Goal: Task Accomplishment & Management: Manage account settings

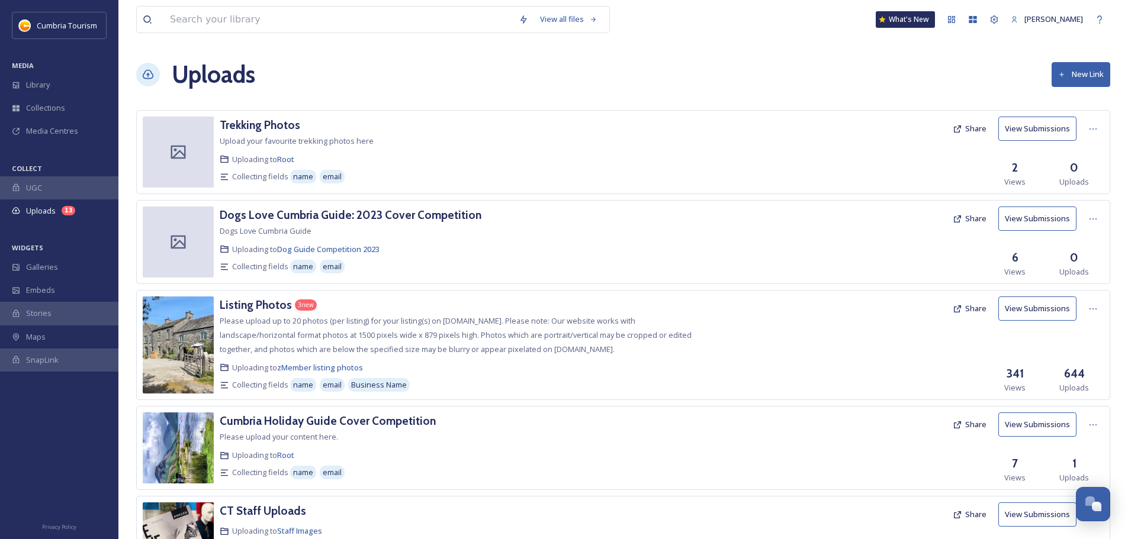
scroll to position [5735, 0]
click at [244, 302] on h3 "Listing Photos" at bounding box center [256, 305] width 72 height 14
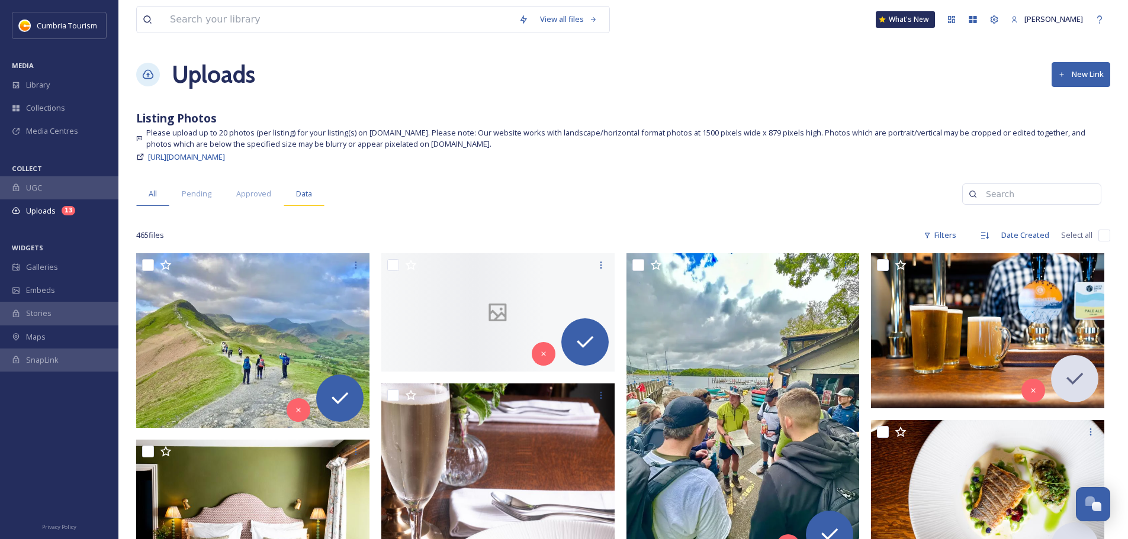
click at [311, 192] on span "Data" at bounding box center [304, 193] width 16 height 11
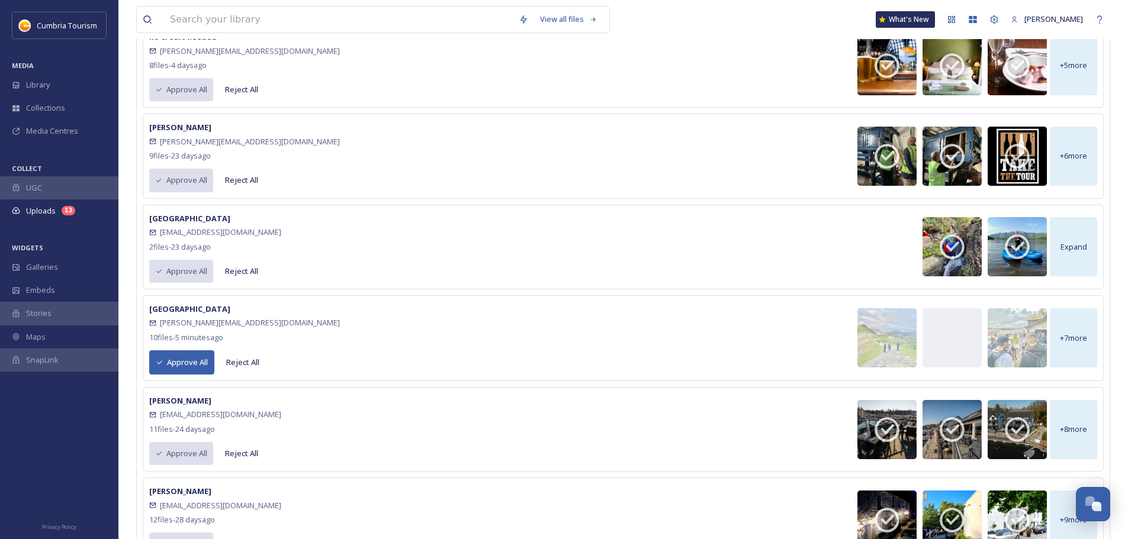
scroll to position [296, 0]
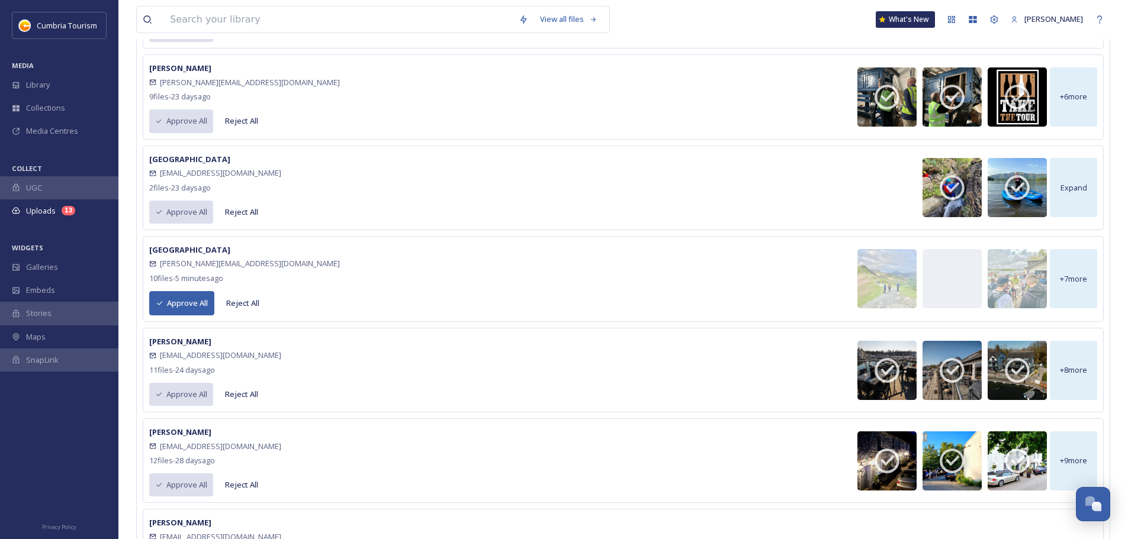
click at [167, 304] on button "Approve All" at bounding box center [181, 303] width 65 height 24
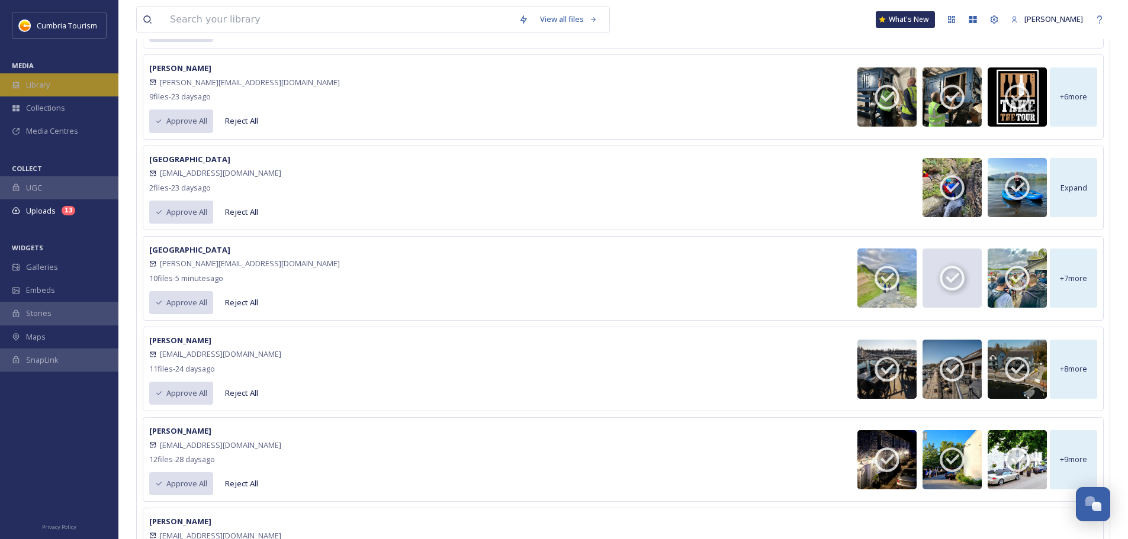
click at [53, 84] on div "Library" at bounding box center [59, 84] width 118 height 23
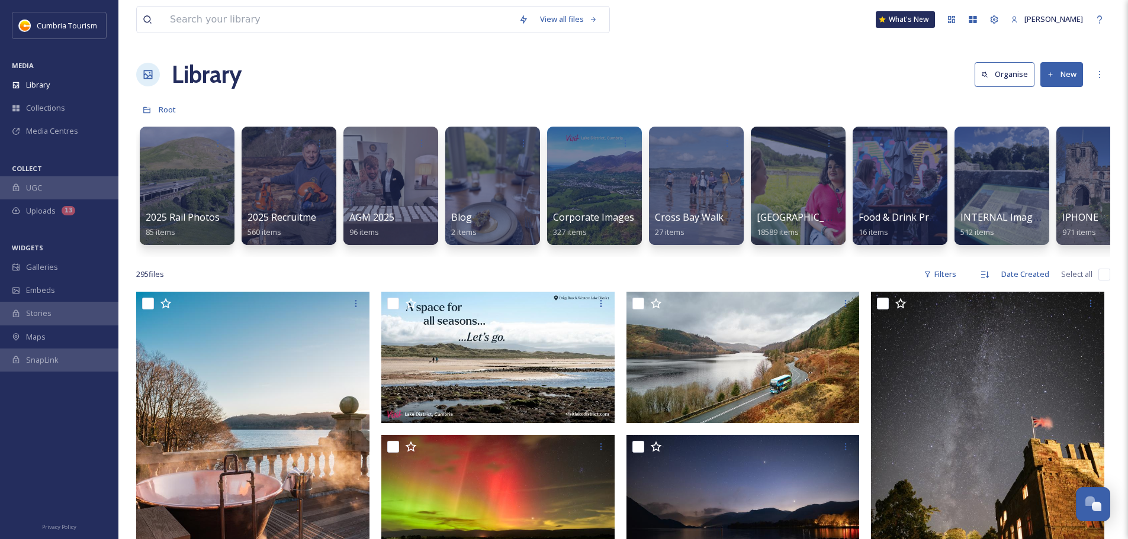
click at [1099, 281] on input "checkbox" at bounding box center [1104, 275] width 12 height 12
checkbox input "true"
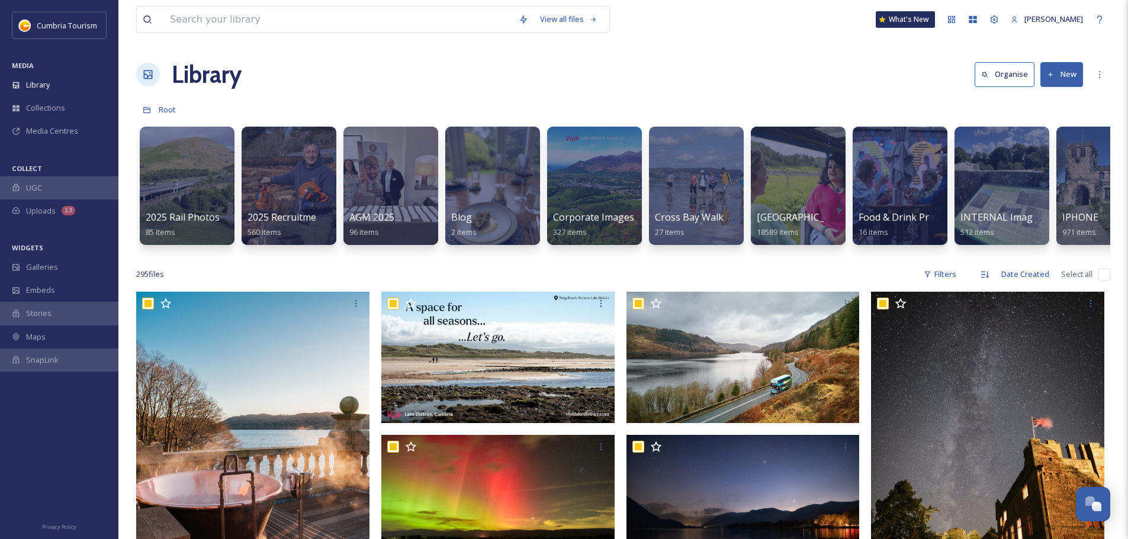
checkbox input "true"
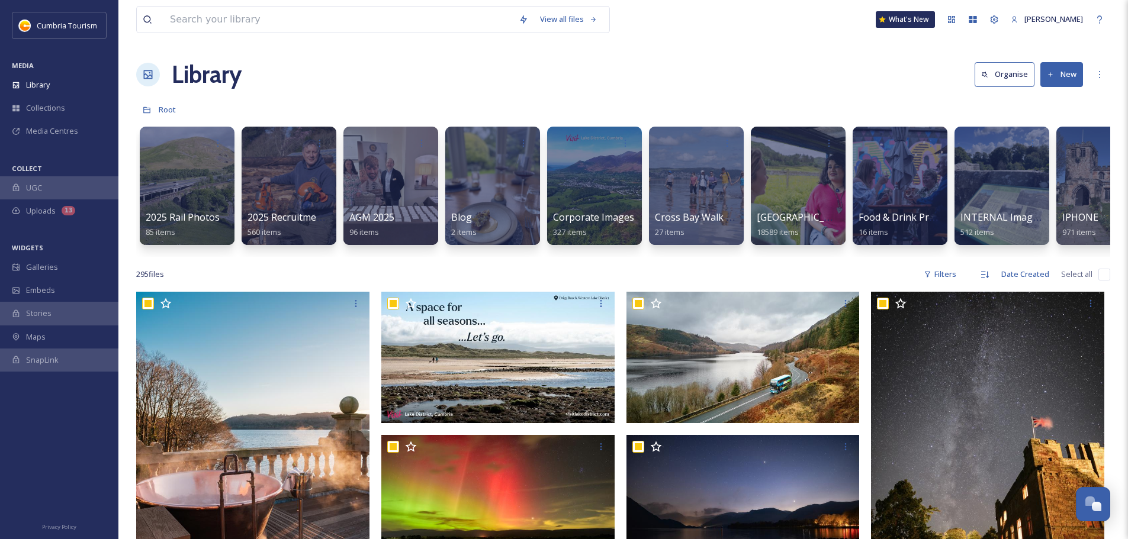
checkbox input "true"
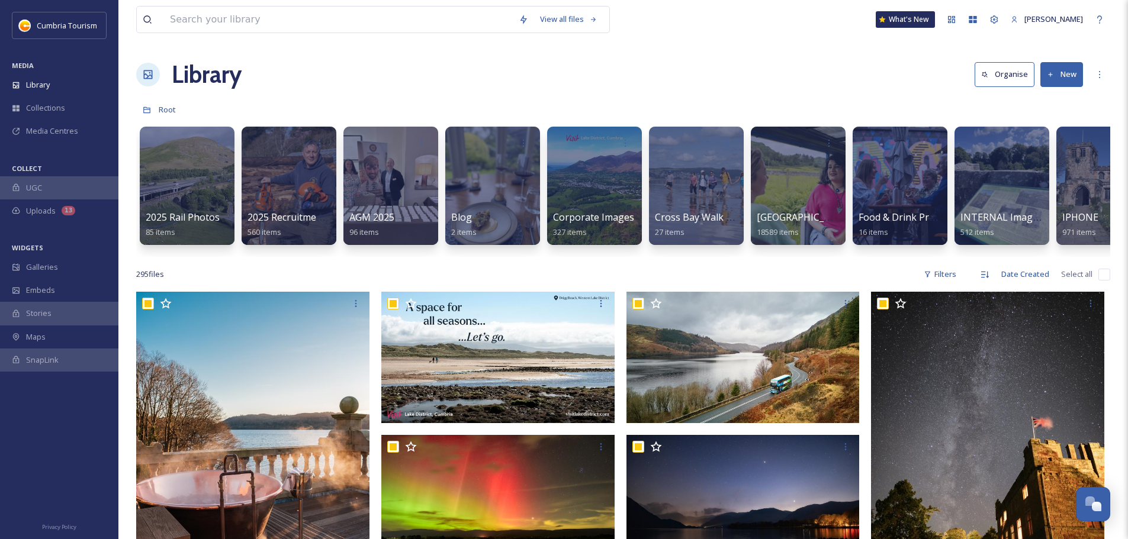
checkbox input "true"
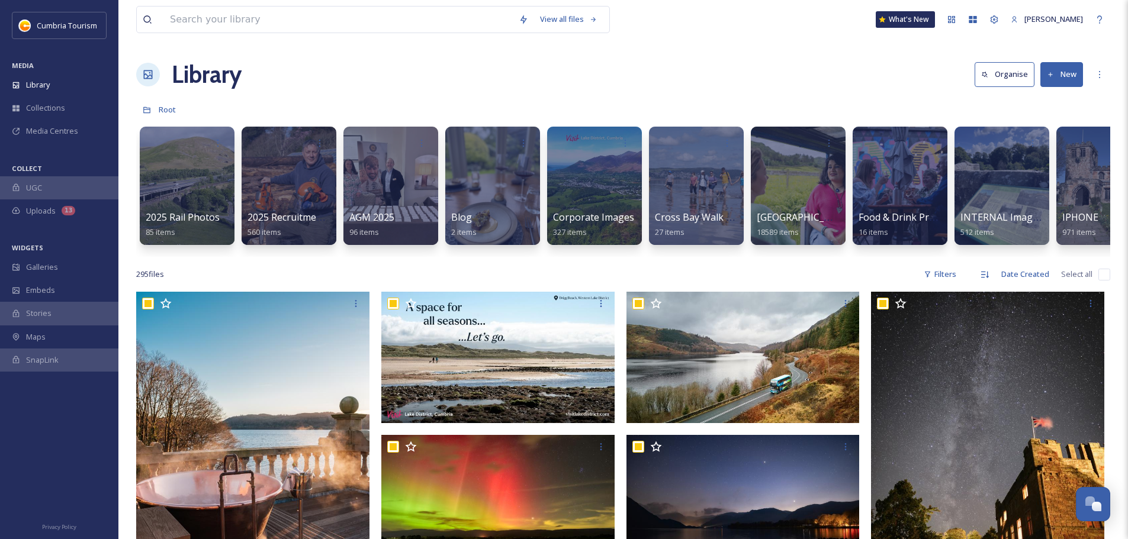
checkbox input "true"
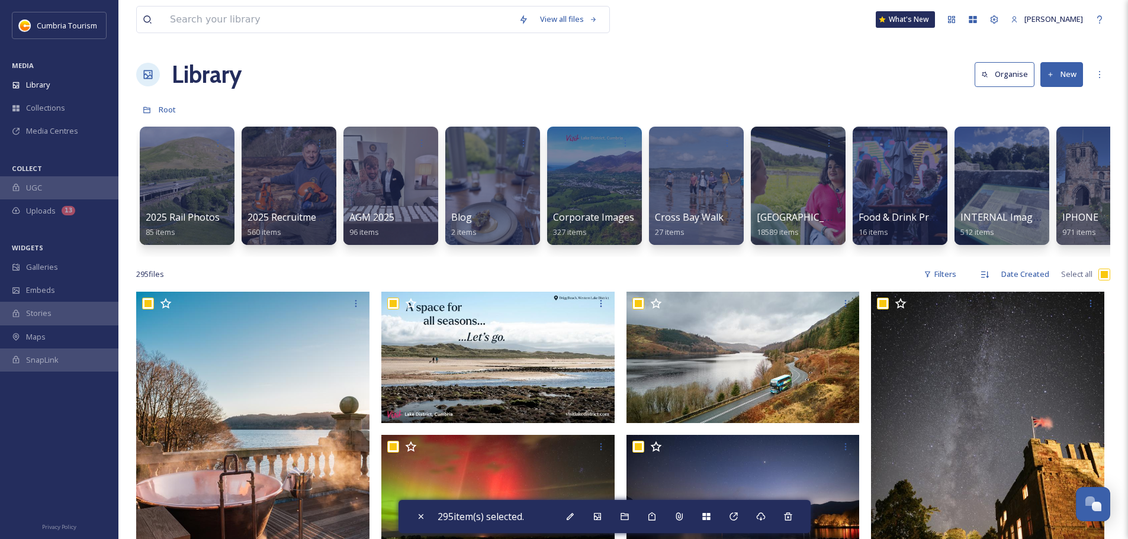
scroll to position [0, 1166]
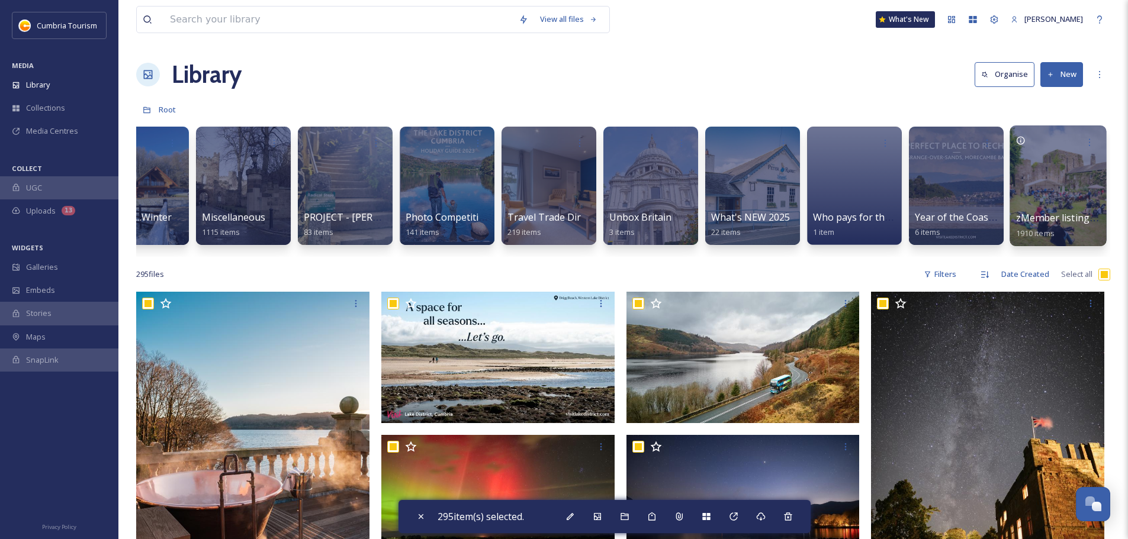
click at [1070, 189] on div at bounding box center [1058, 186] width 97 height 121
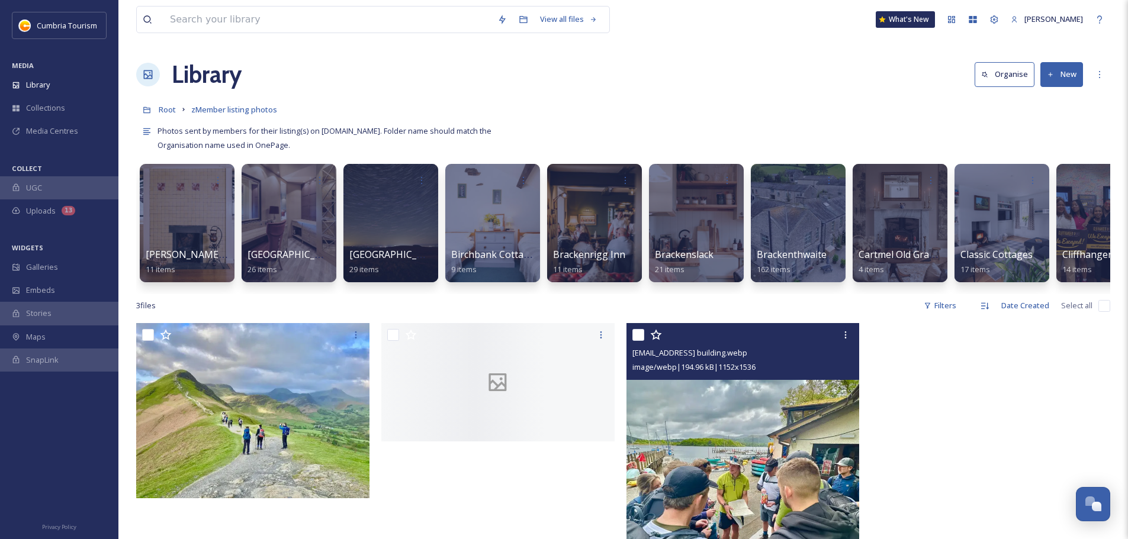
click at [644, 341] on input "checkbox" at bounding box center [638, 335] width 12 height 12
checkbox input "true"
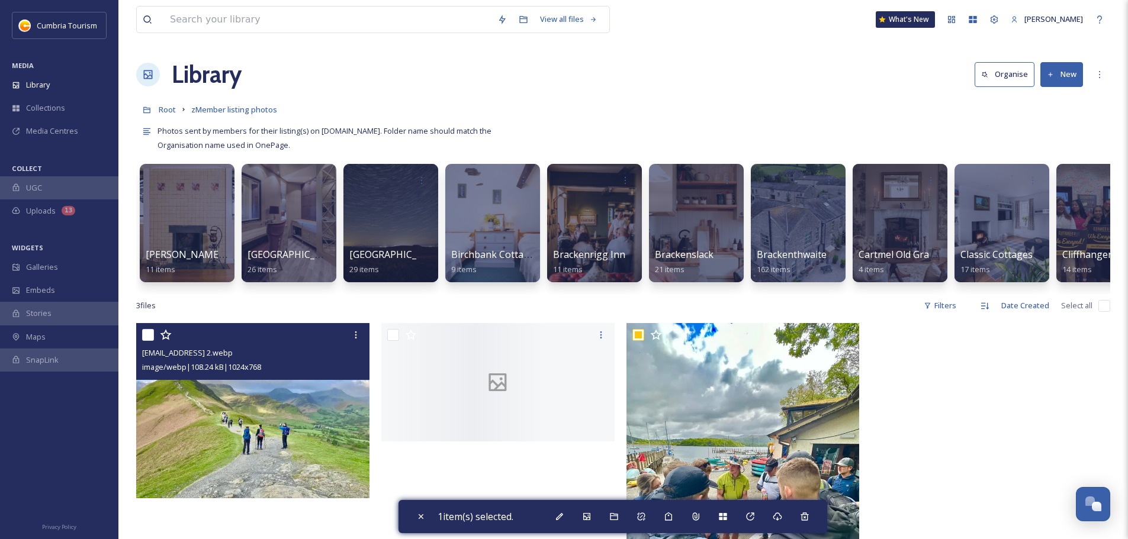
click at [148, 341] on input "checkbox" at bounding box center [148, 335] width 12 height 12
checkbox input "true"
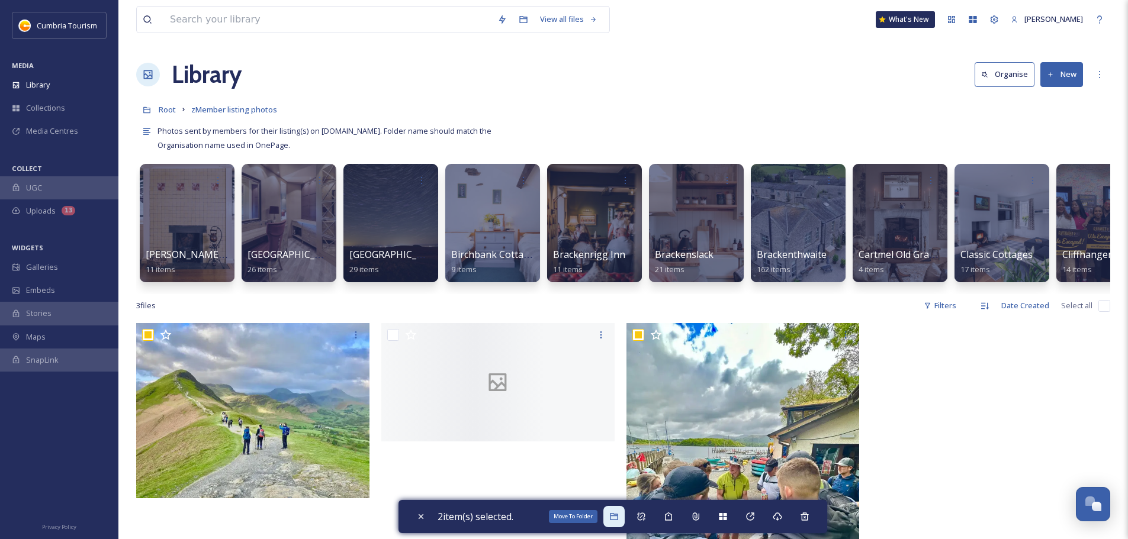
click at [625, 515] on div "Move To Folder" at bounding box center [613, 516] width 21 height 21
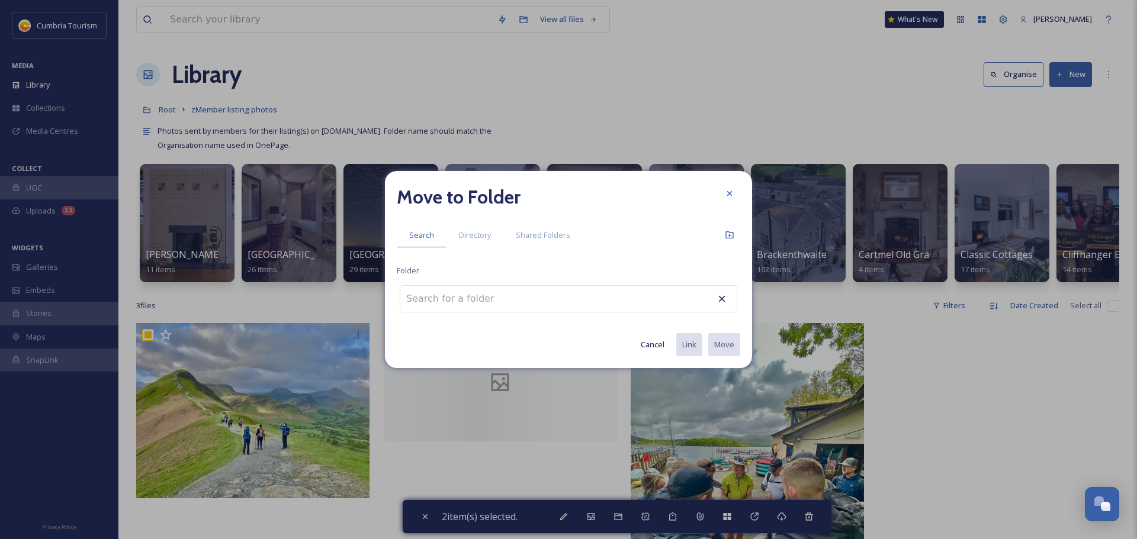
click at [516, 310] on input at bounding box center [465, 299] width 130 height 26
click at [523, 297] on div at bounding box center [569, 298] width 338 height 27
click at [523, 300] on div at bounding box center [569, 298] width 338 height 27
click at [461, 300] on input at bounding box center [465, 299] width 130 height 26
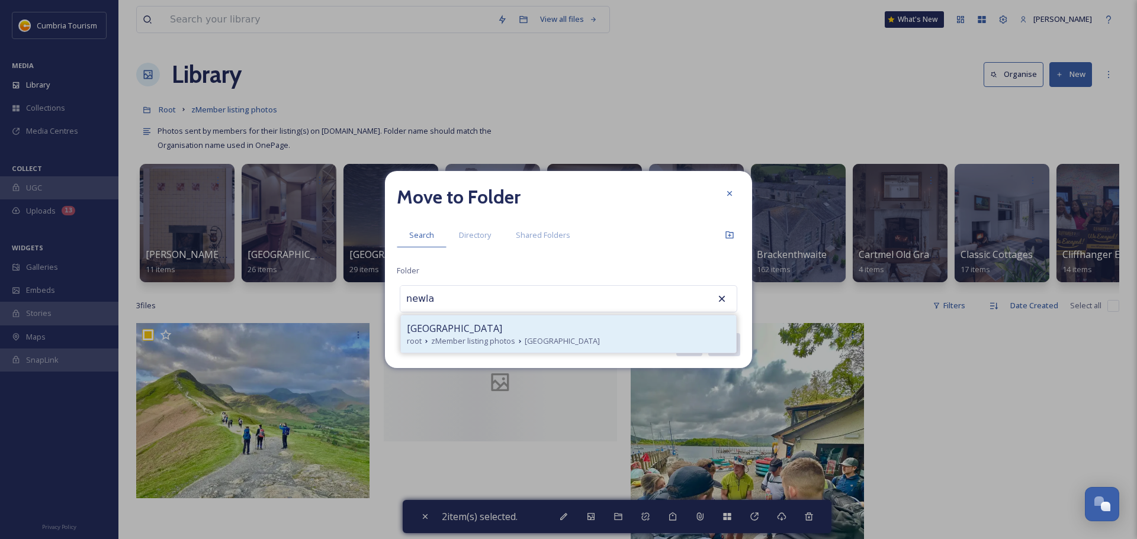
click at [458, 321] on div "Newlands Adventure Centre root zMember listing photos Newlands Adventure Centre" at bounding box center [568, 334] width 335 height 37
type input "[GEOGRAPHIC_DATA]"
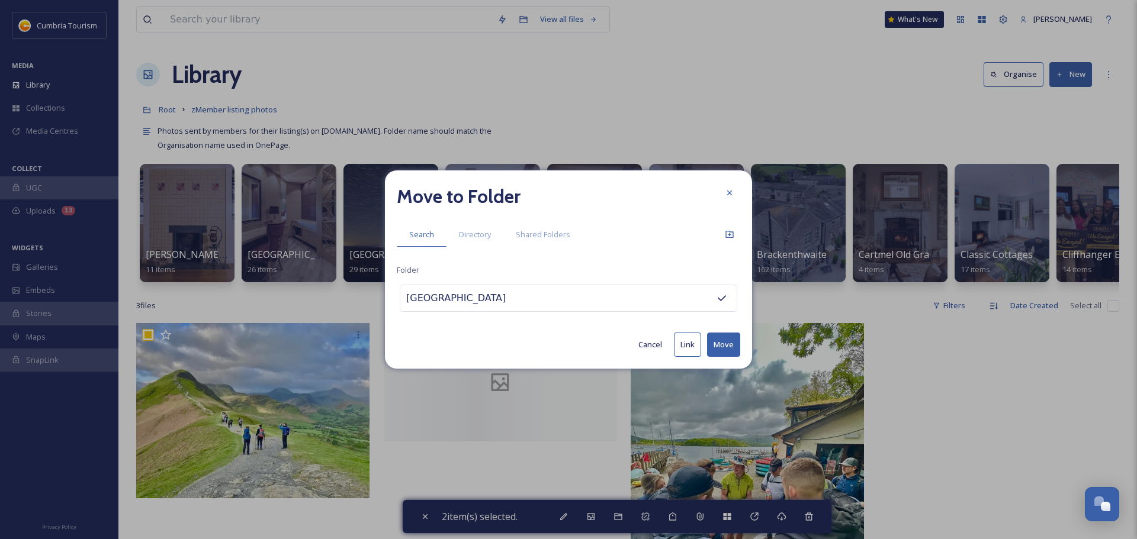
click at [719, 339] on button "Move" at bounding box center [723, 345] width 33 height 24
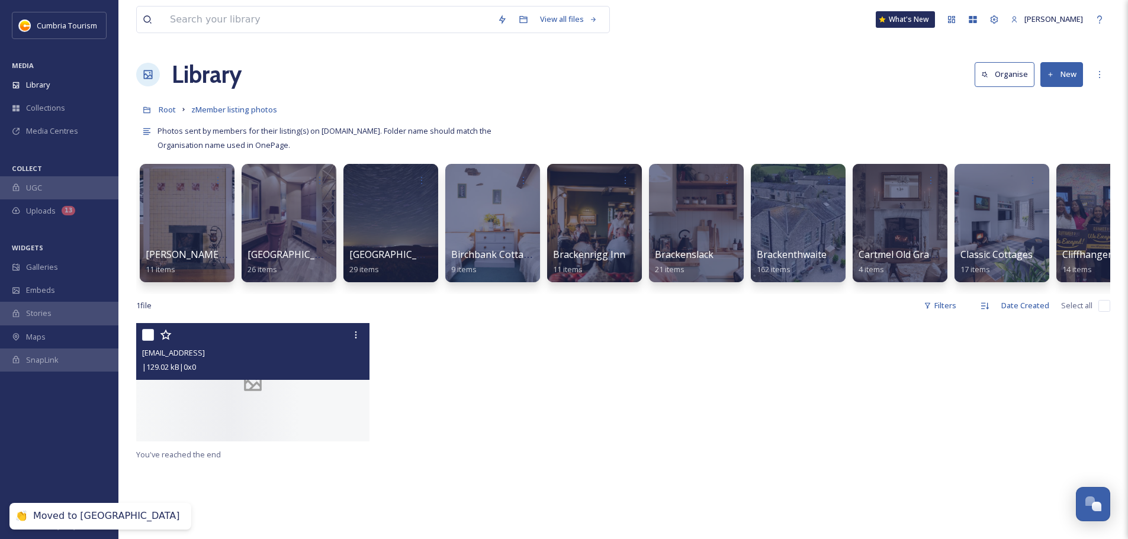
click at [295, 420] on div at bounding box center [252, 382] width 233 height 118
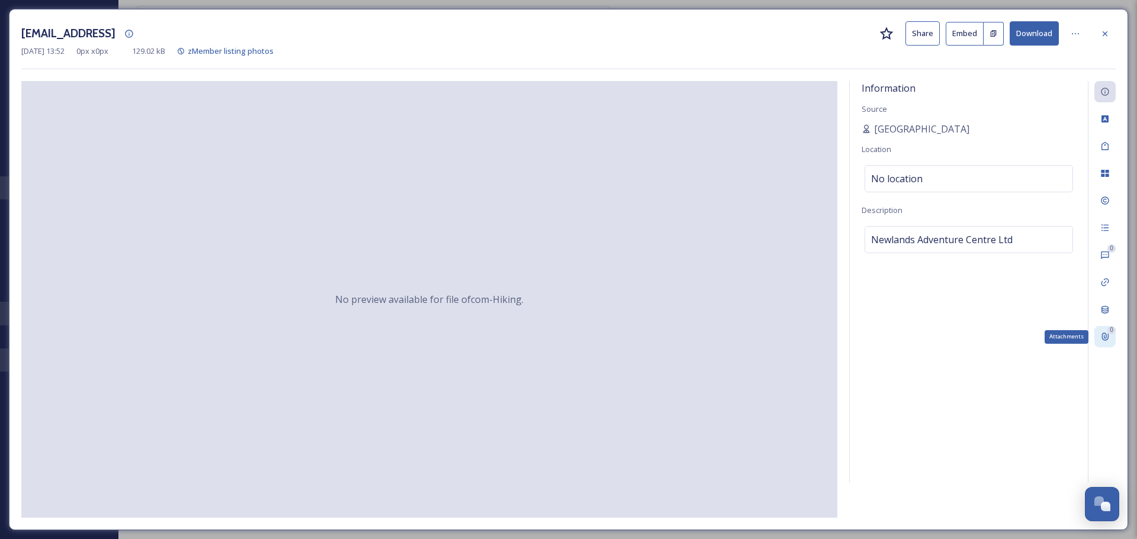
click at [1103, 342] on icon at bounding box center [1104, 336] width 9 height 9
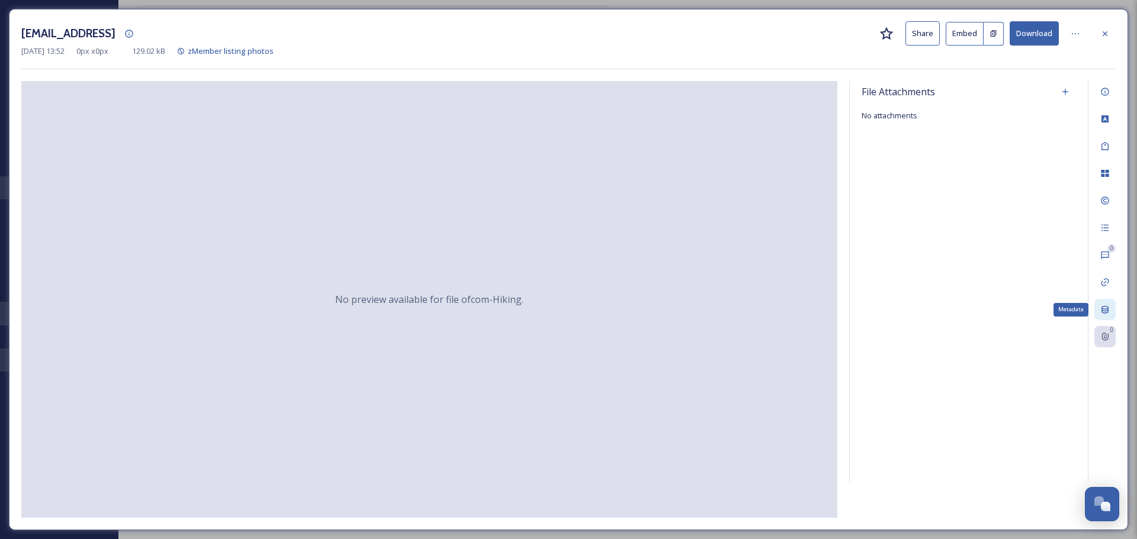
click at [1104, 303] on div "Metadata" at bounding box center [1104, 309] width 21 height 21
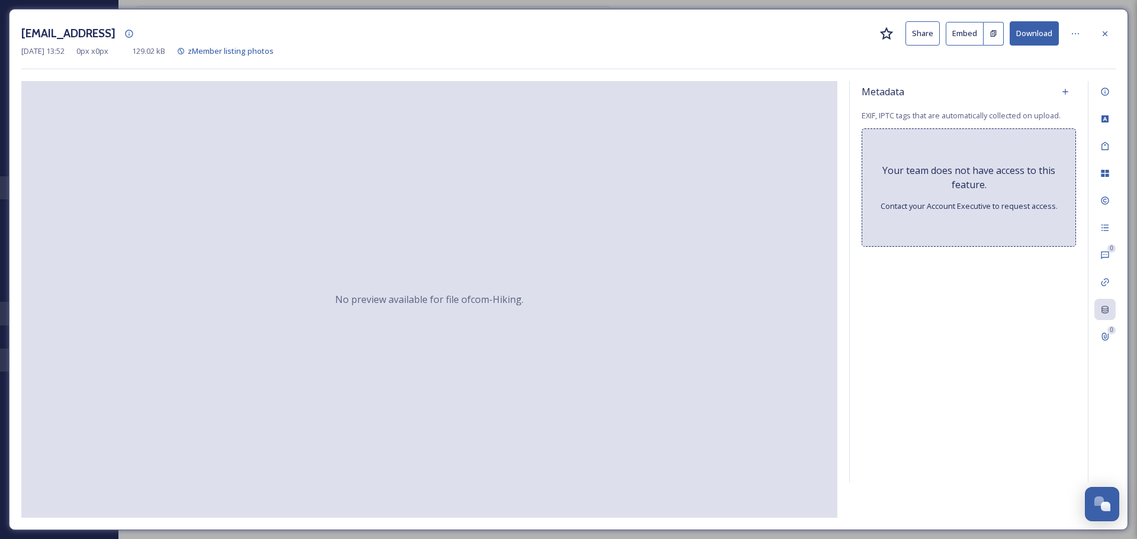
click at [1104, 270] on div "0 0" at bounding box center [1102, 281] width 28 height 401
click at [1104, 259] on icon at bounding box center [1104, 254] width 9 height 9
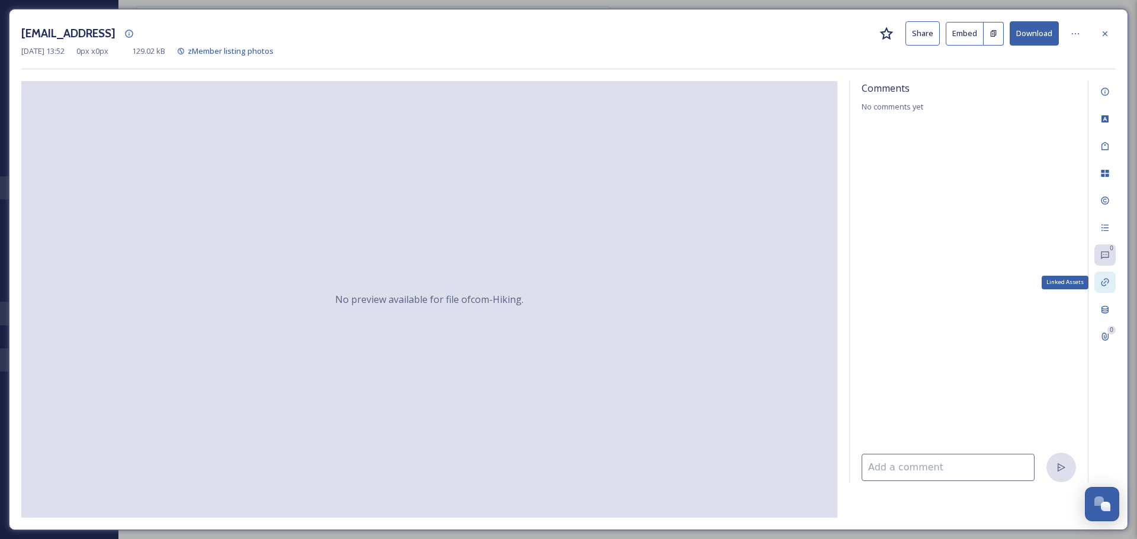
click at [1103, 284] on icon at bounding box center [1104, 282] width 9 height 9
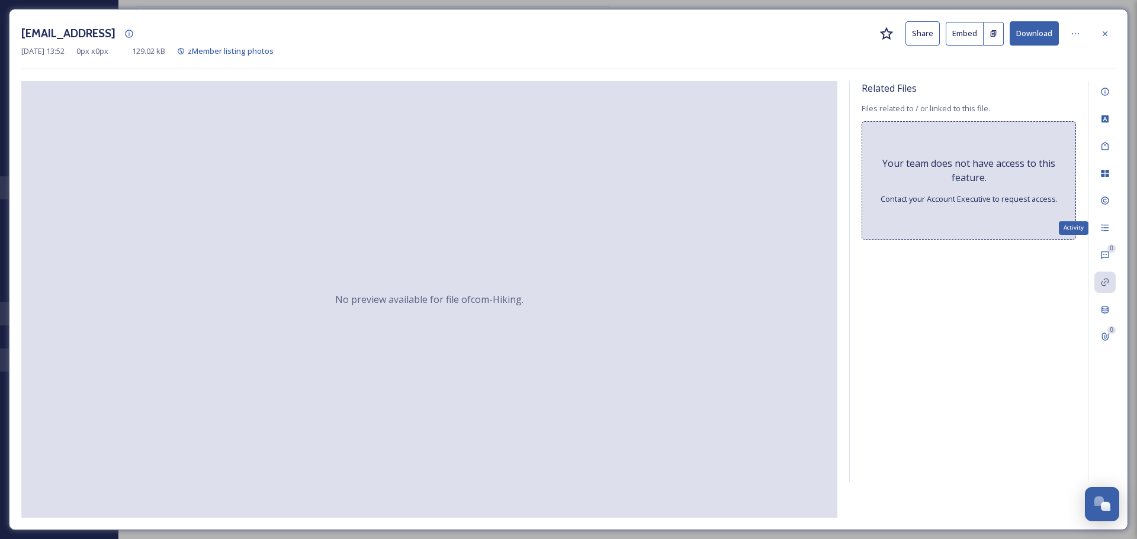
click at [1102, 212] on div "Activity 0 0" at bounding box center [1102, 281] width 28 height 401
click at [1102, 223] on icon at bounding box center [1104, 227] width 9 height 9
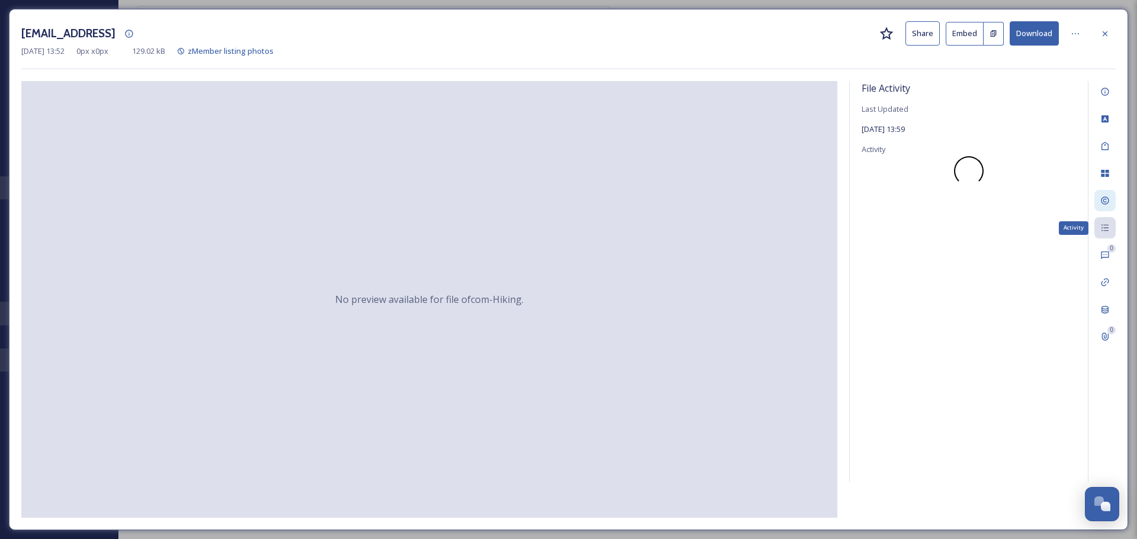
click at [1102, 198] on icon at bounding box center [1105, 201] width 8 height 8
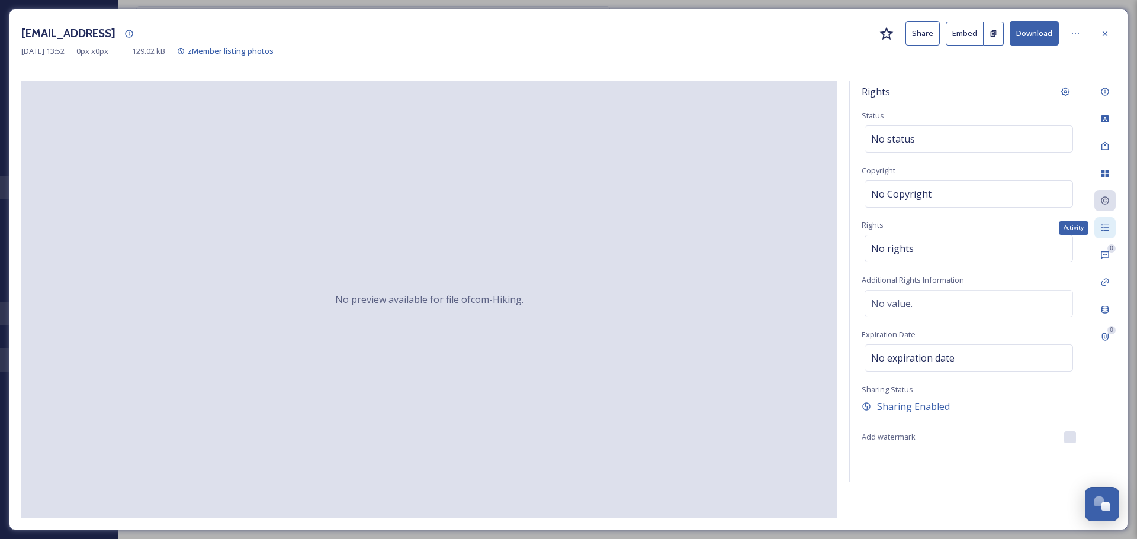
click at [1102, 224] on icon at bounding box center [1104, 227] width 9 height 9
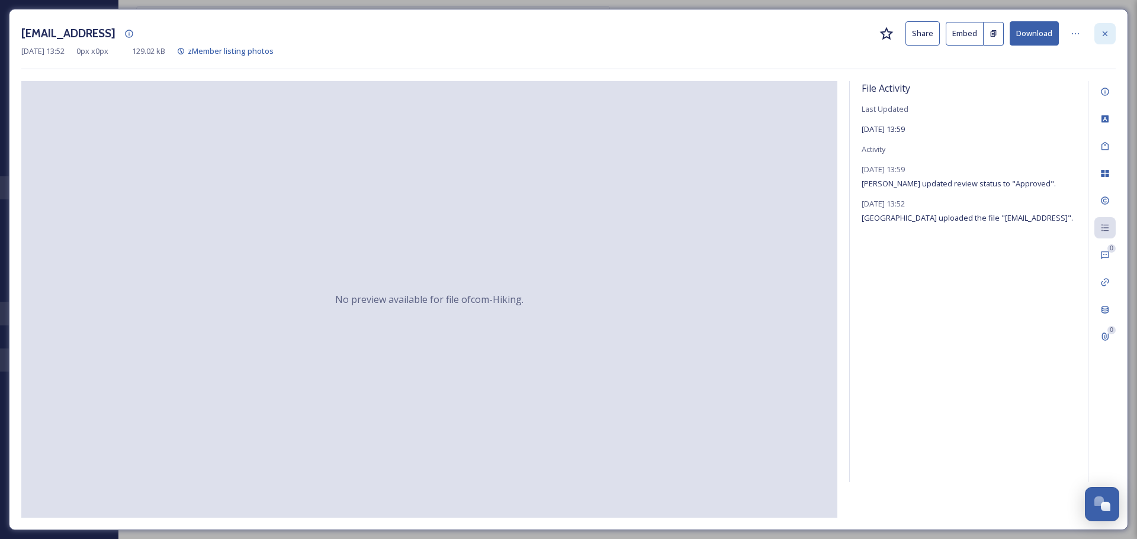
click at [1108, 34] on icon at bounding box center [1104, 33] width 9 height 9
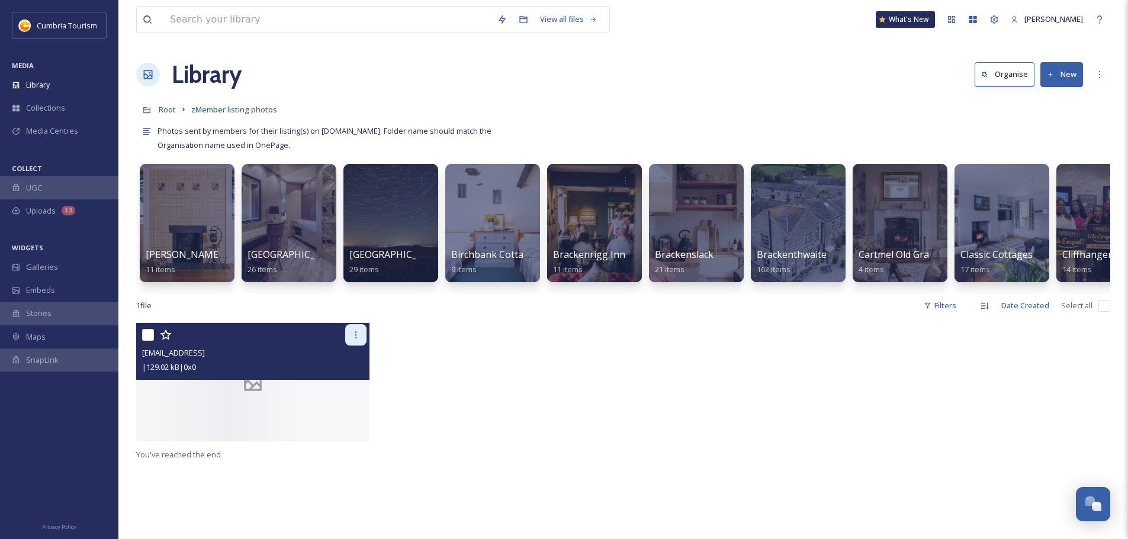
click at [358, 346] on div at bounding box center [355, 334] width 21 height 21
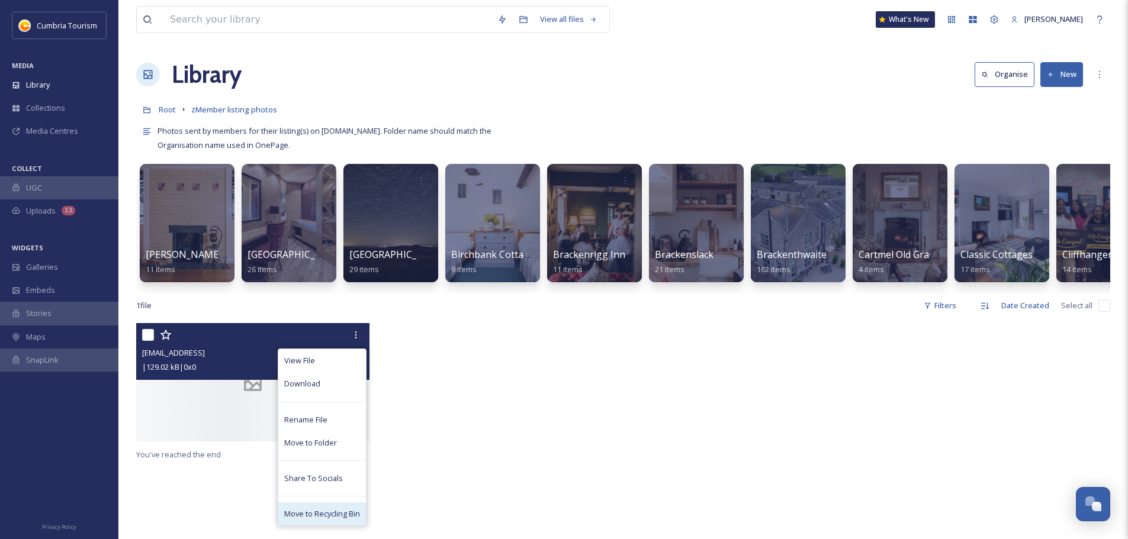
click at [332, 520] on span "Move to Recycling Bin" at bounding box center [322, 514] width 76 height 11
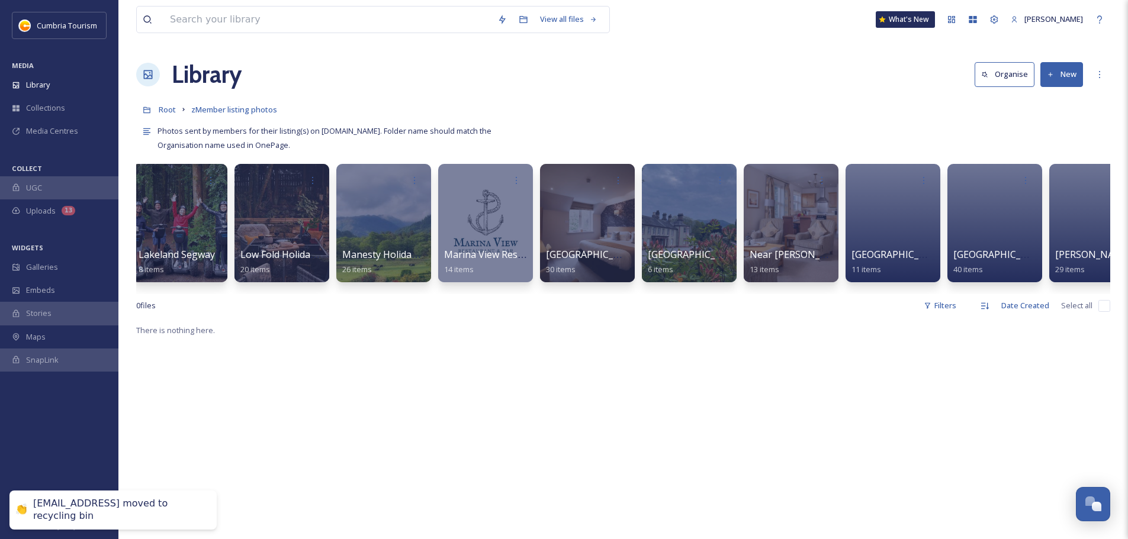
scroll to position [0, 2806]
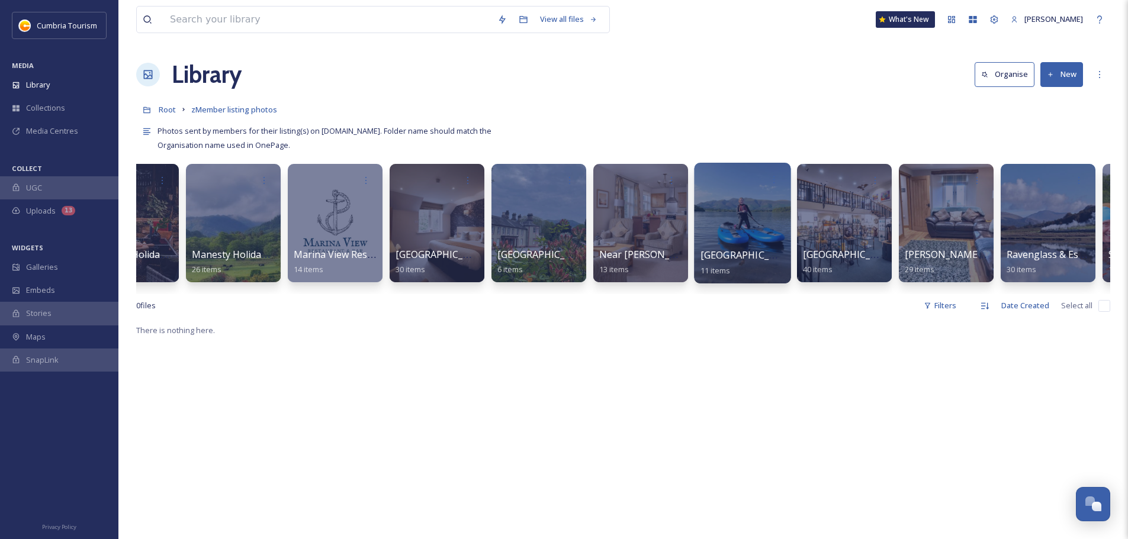
click at [735, 216] on div at bounding box center [742, 223] width 97 height 121
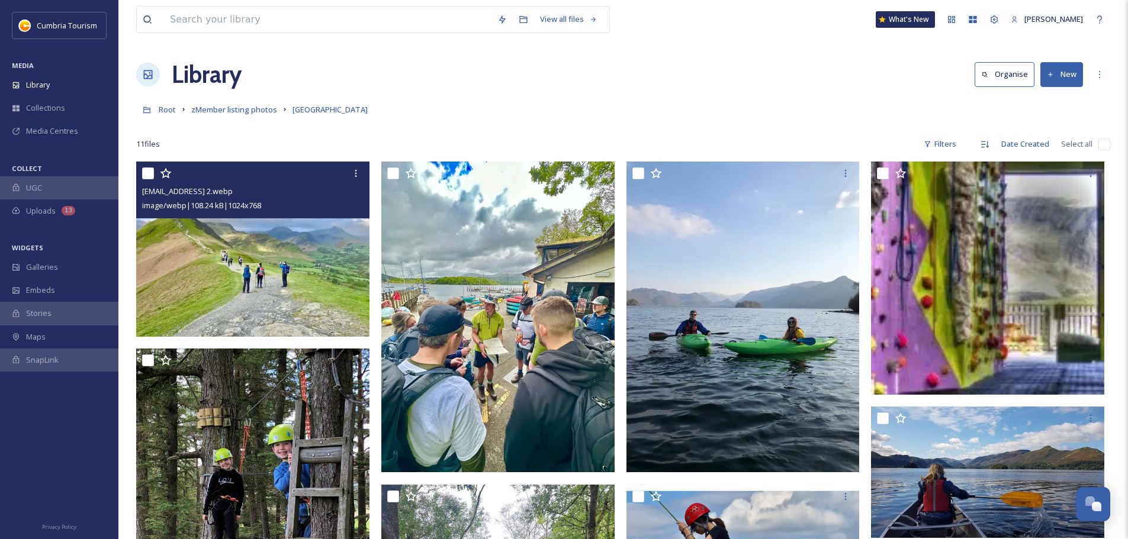
click at [151, 178] on input "checkbox" at bounding box center [148, 174] width 12 height 12
checkbox input "true"
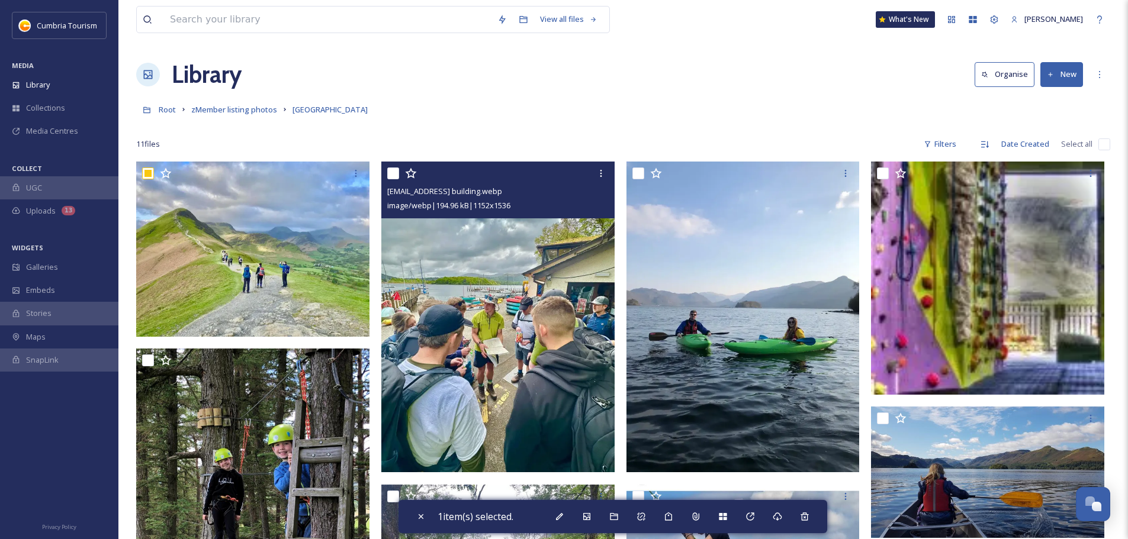
click at [392, 173] on input "checkbox" at bounding box center [393, 174] width 12 height 12
checkbox input "true"
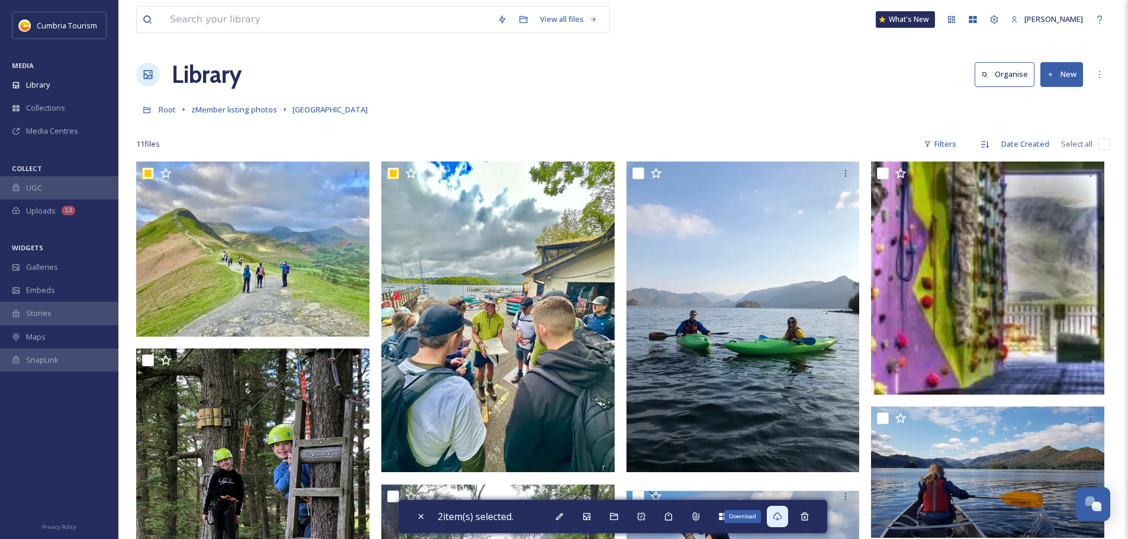
click at [773, 513] on div "Download" at bounding box center [777, 516] width 21 height 21
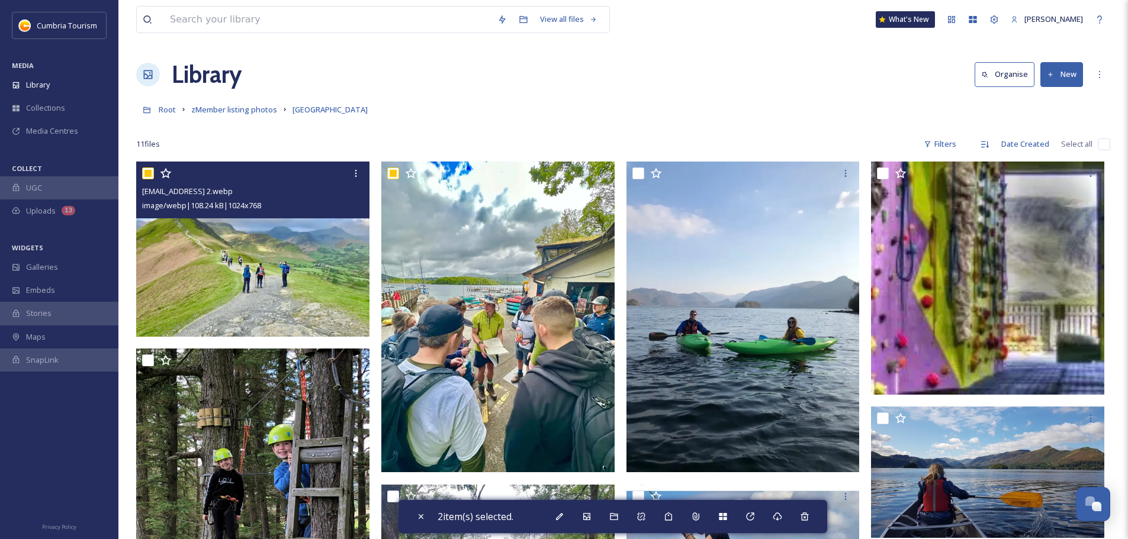
click at [145, 175] on input "checkbox" at bounding box center [148, 174] width 12 height 12
checkbox input "false"
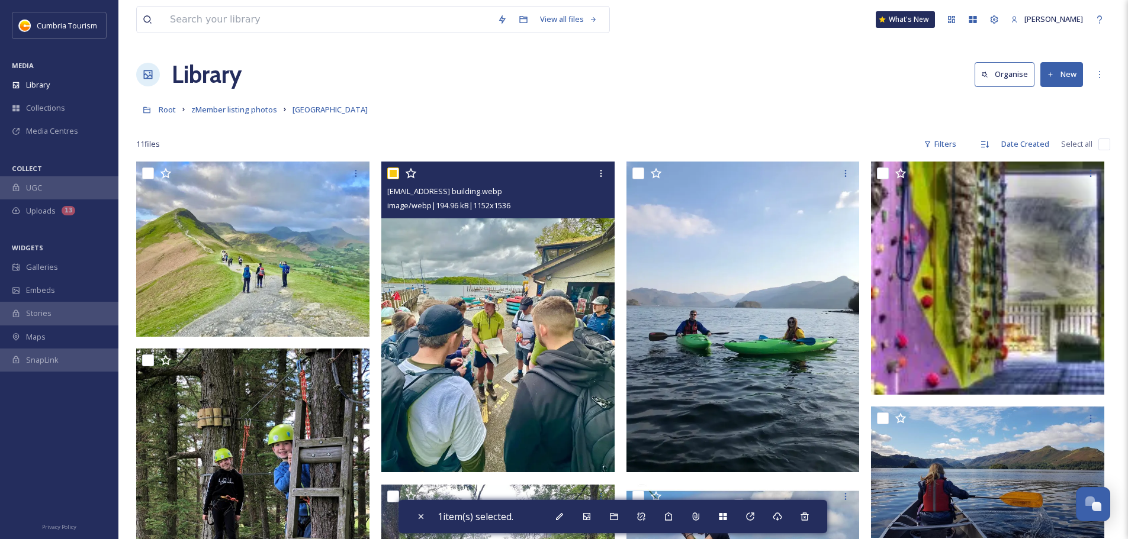
click at [391, 172] on input "checkbox" at bounding box center [393, 174] width 12 height 12
checkbox input "false"
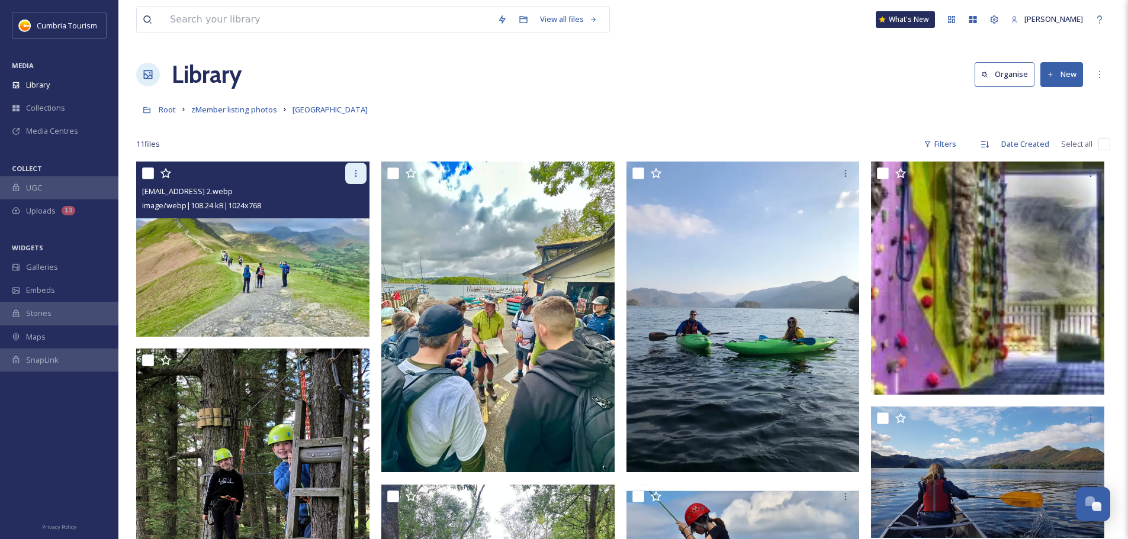
click at [351, 173] on icon at bounding box center [355, 173] width 9 height 9
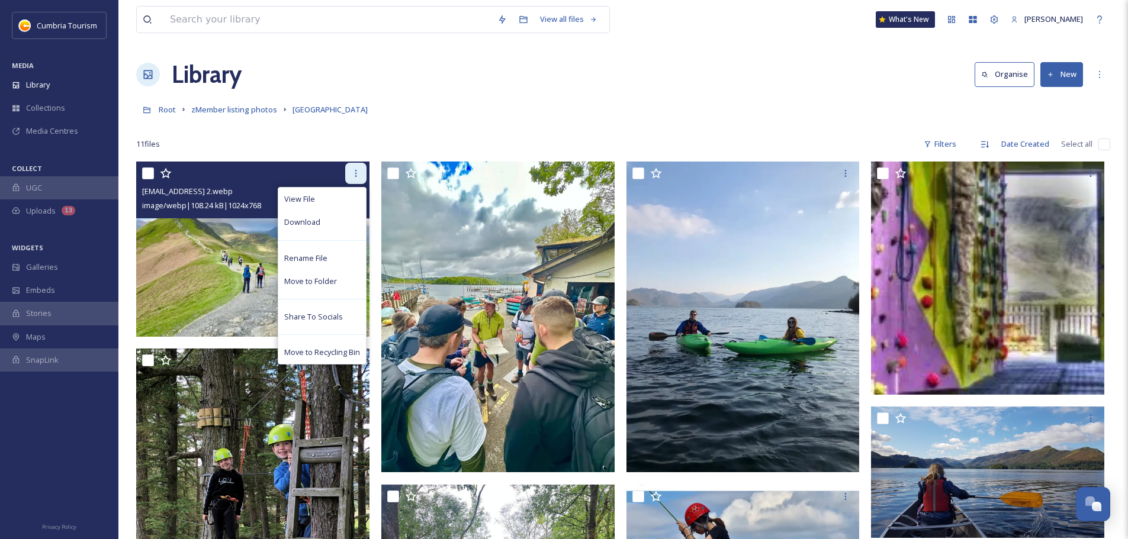
click at [351, 173] on icon at bounding box center [355, 173] width 9 height 9
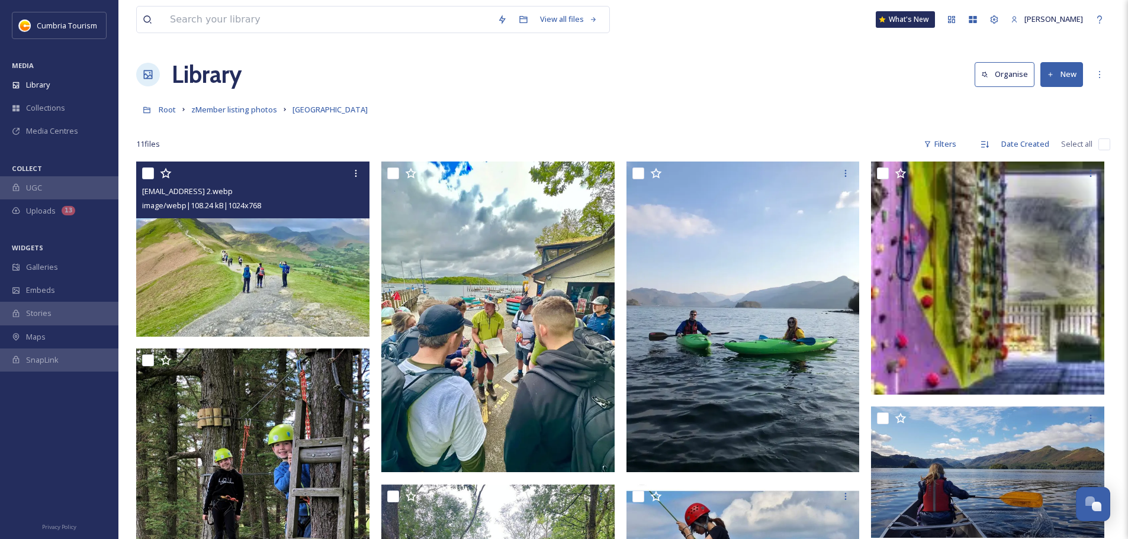
click at [153, 171] on input "checkbox" at bounding box center [148, 174] width 12 height 12
checkbox input "true"
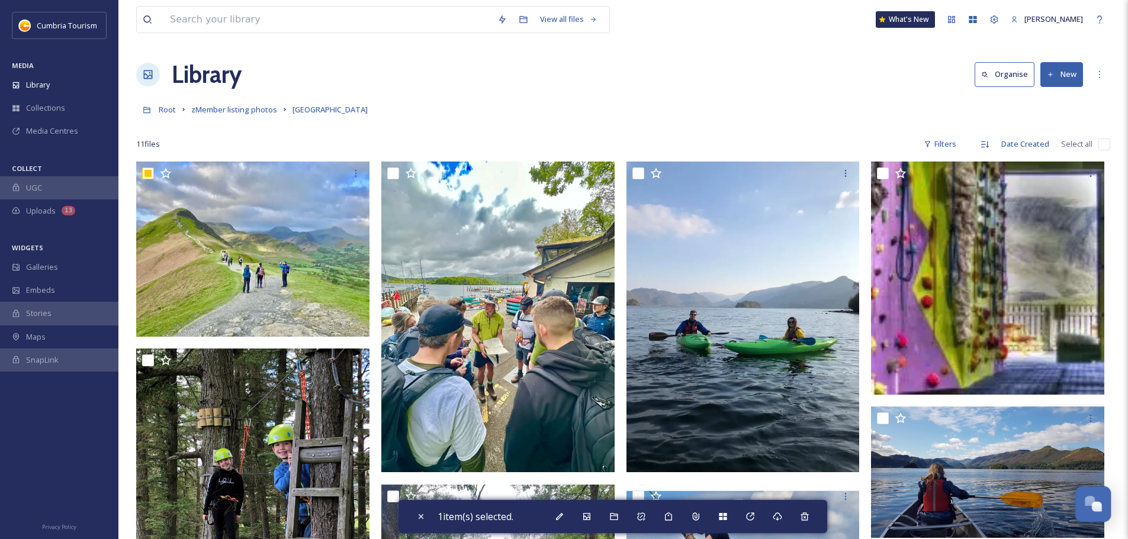
click at [1102, 502] on div "Open Chat" at bounding box center [1093, 503] width 35 height 20
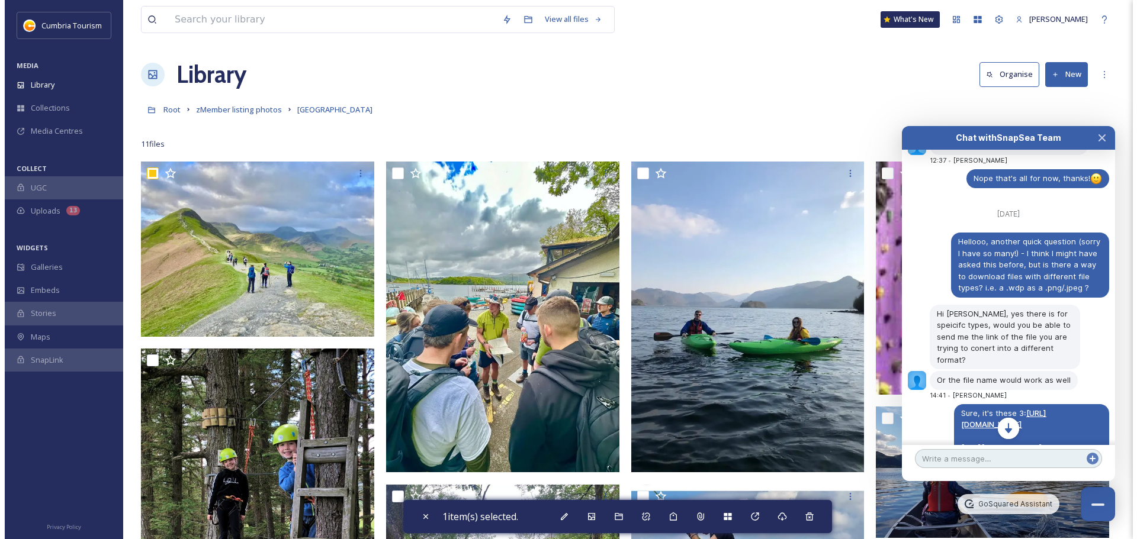
scroll to position [5735, 0]
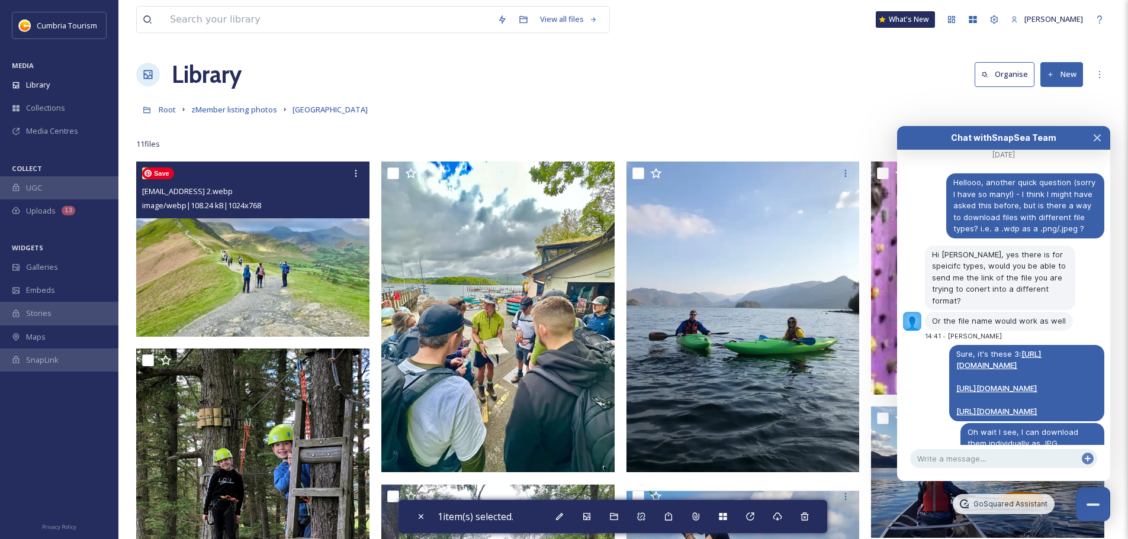
click at [239, 239] on img at bounding box center [252, 249] width 233 height 175
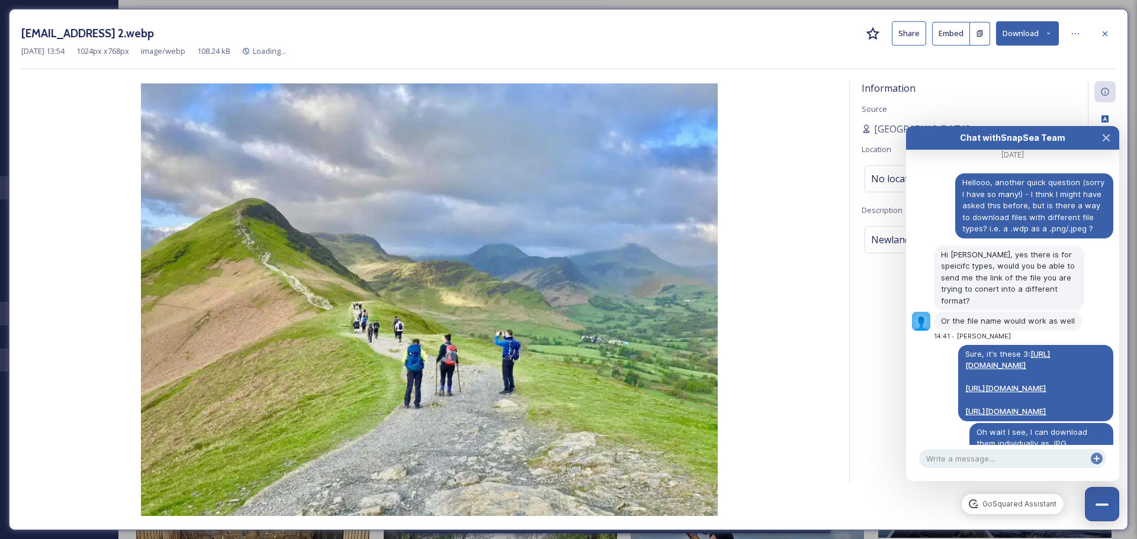
click at [1046, 32] on icon at bounding box center [1049, 34] width 8 height 8
click at [989, 91] on div "Download as JPG" at bounding box center [999, 83] width 120 height 23
drag, startPoint x: 1104, startPoint y: 36, endPoint x: 1113, endPoint y: 107, distance: 71.5
click at [1104, 36] on icon at bounding box center [1104, 33] width 9 height 9
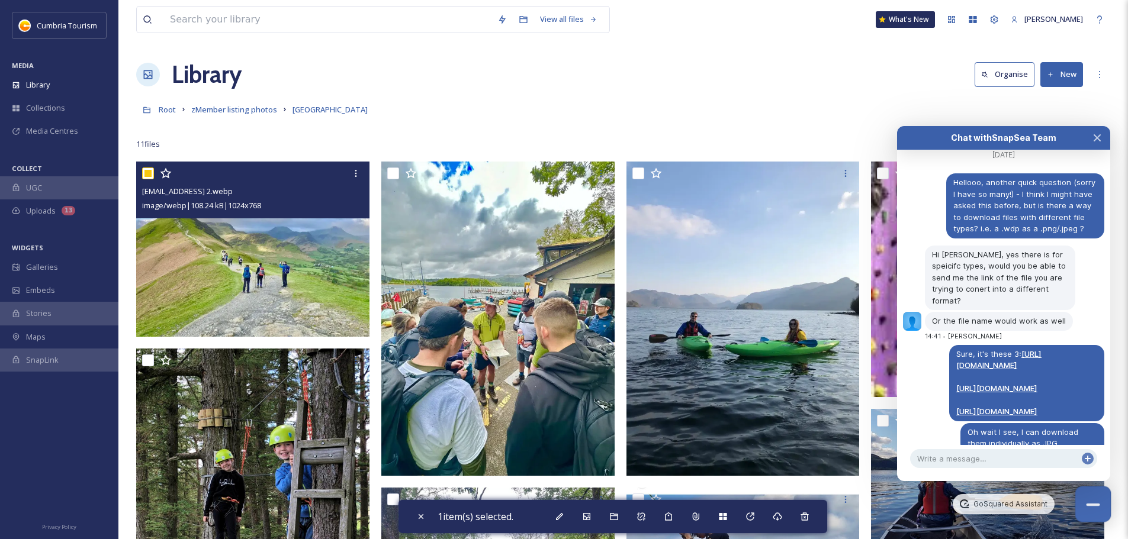
click at [1087, 502] on button "Close Chat" at bounding box center [1093, 505] width 36 height 36
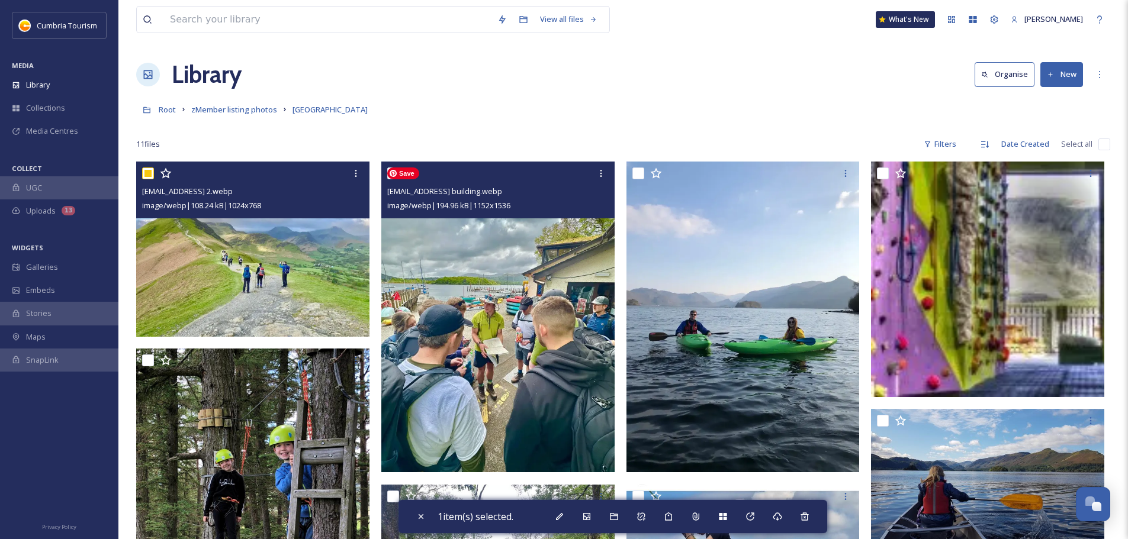
click at [518, 343] on img at bounding box center [497, 317] width 233 height 311
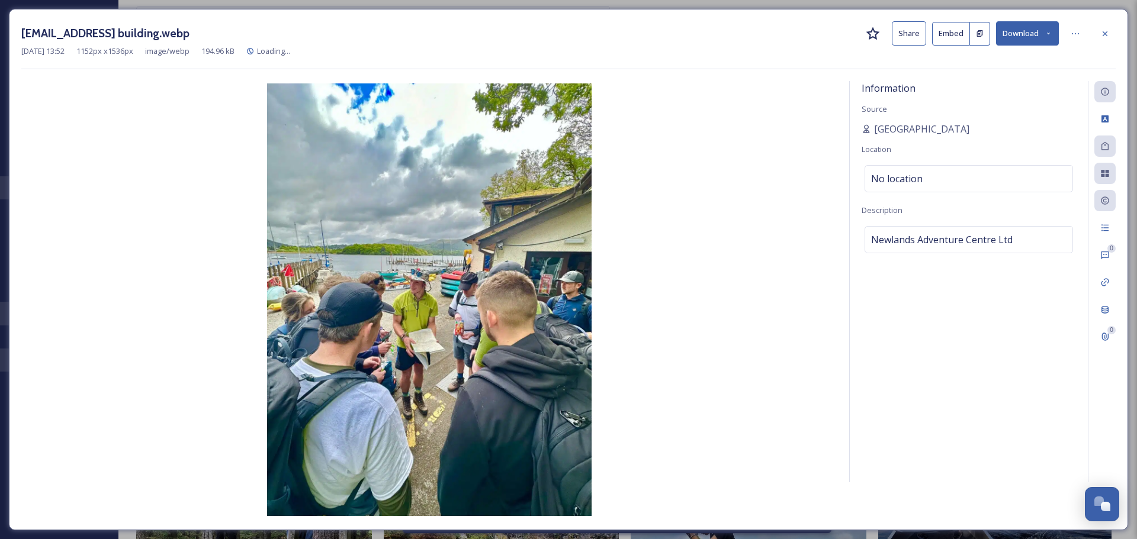
click at [1041, 34] on button "Download" at bounding box center [1027, 33] width 63 height 24
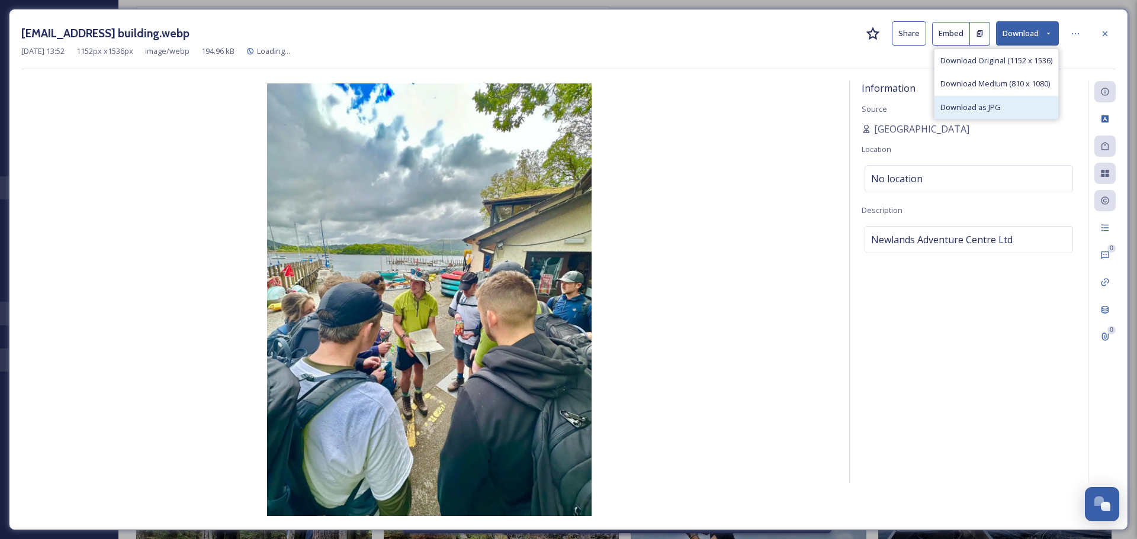
click at [1004, 109] on div "Download as JPG" at bounding box center [996, 107] width 124 height 23
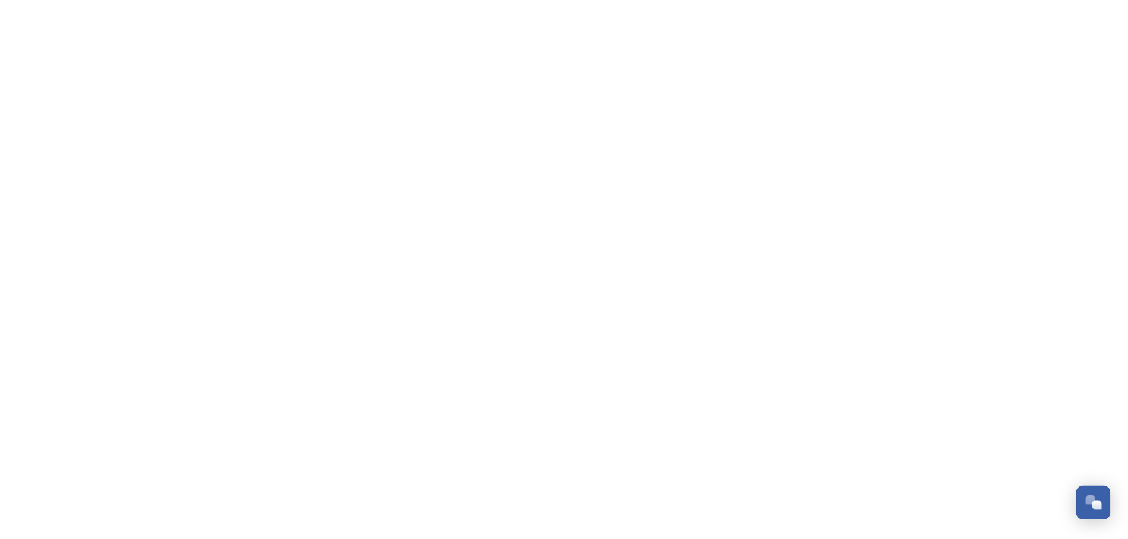
scroll to position [5735, 0]
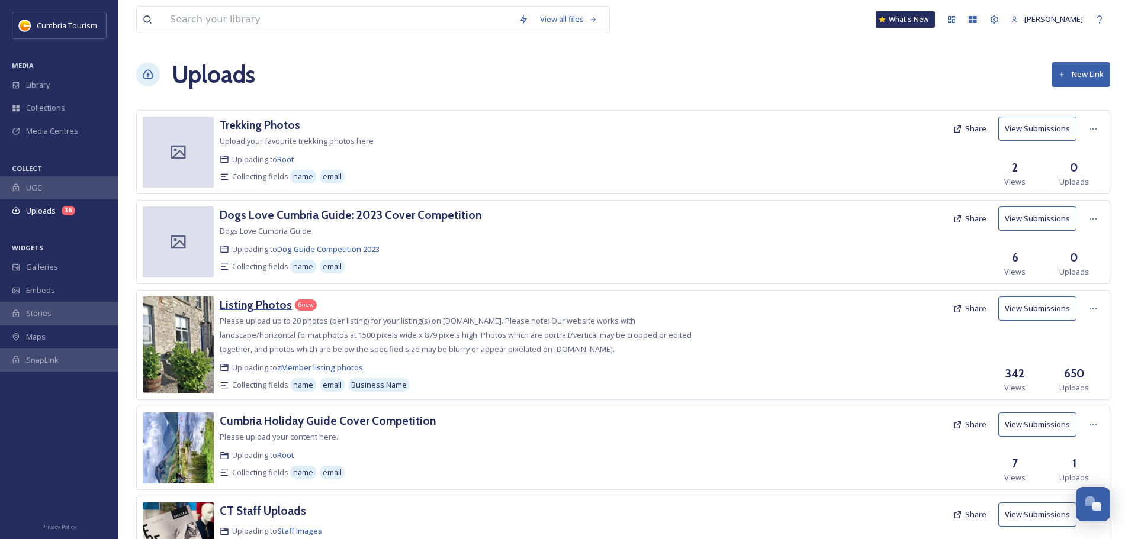
click at [272, 302] on h3 "Listing Photos" at bounding box center [256, 305] width 72 height 14
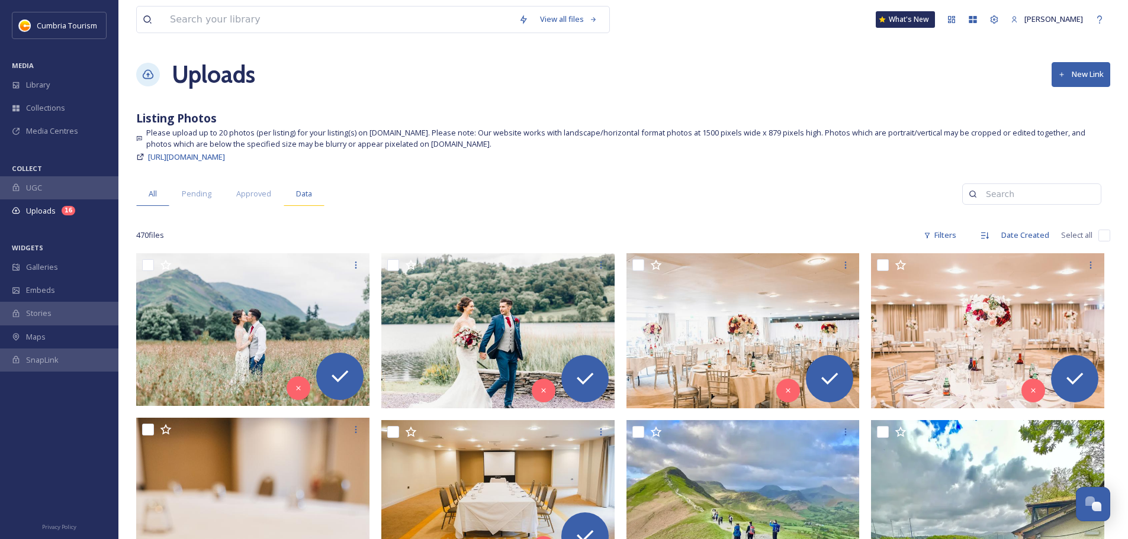
click at [291, 194] on div "Data" at bounding box center [304, 194] width 41 height 24
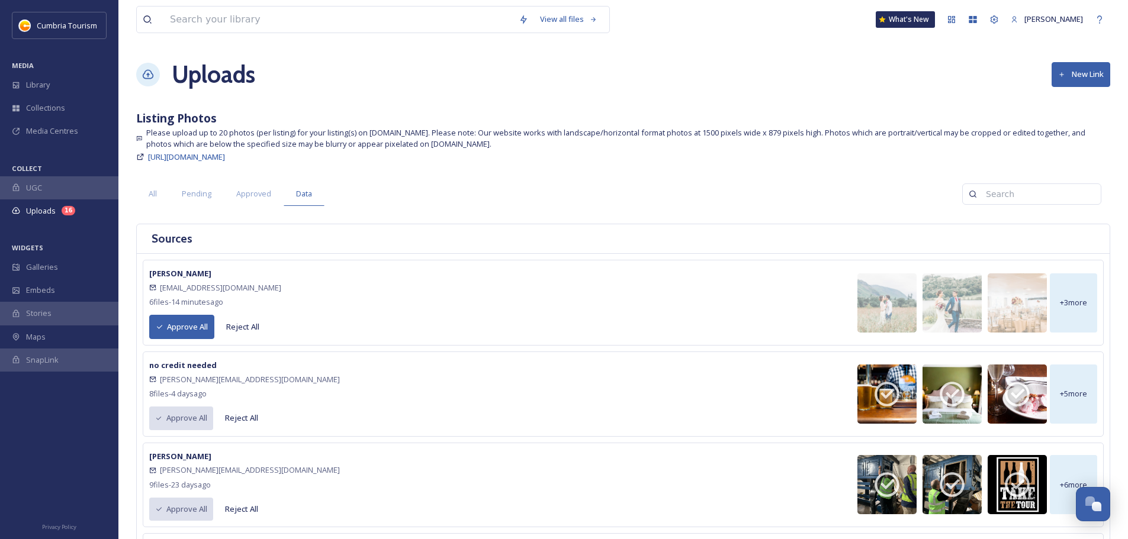
click at [174, 323] on button "Approve All" at bounding box center [181, 327] width 65 height 24
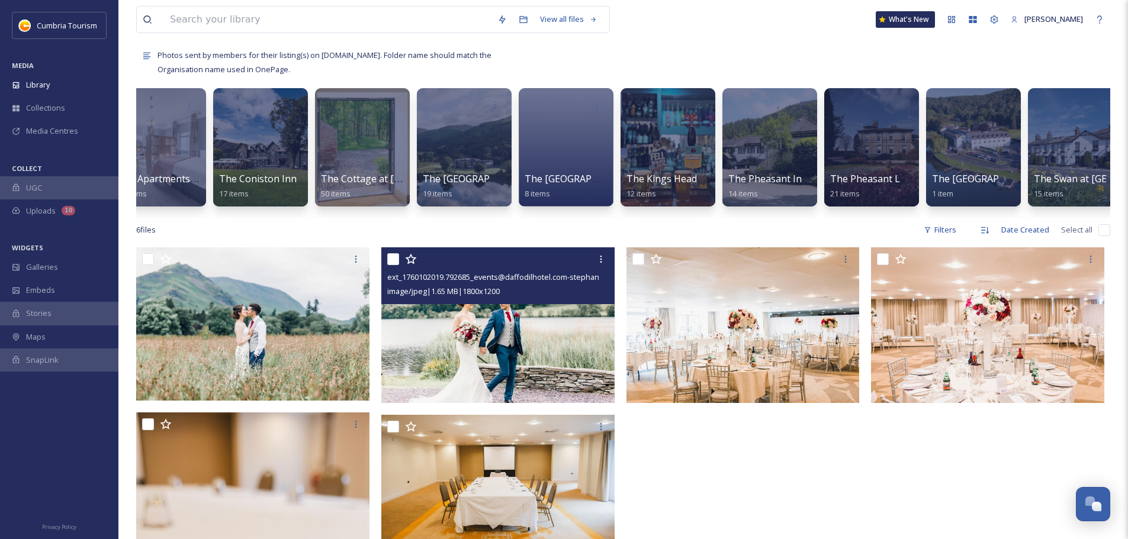
scroll to position [95, 0]
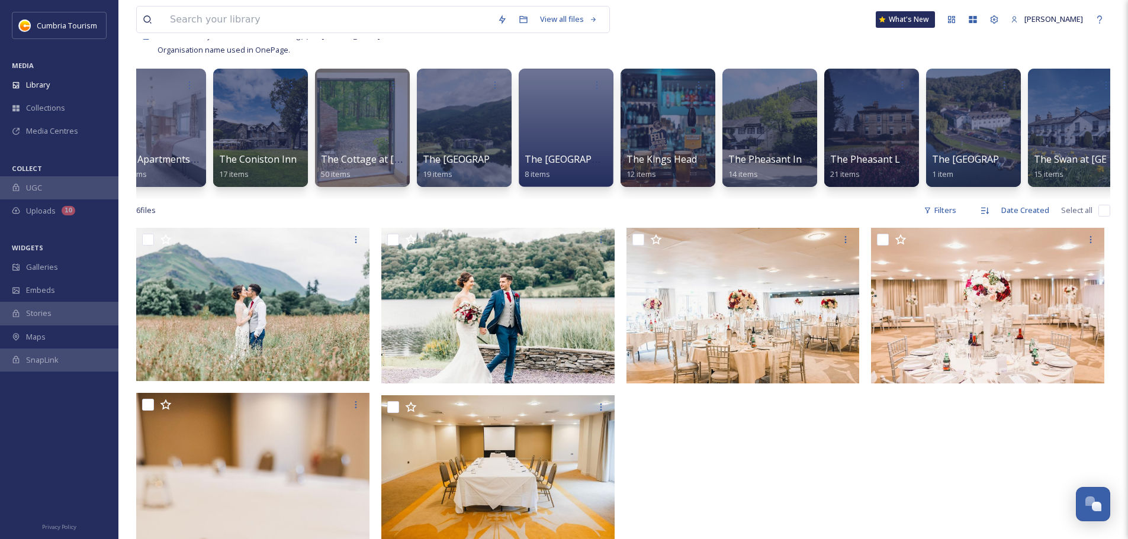
click at [1097, 217] on div "6 file s Filters Date Created Select all" at bounding box center [623, 210] width 974 height 23
click at [1101, 217] on input "checkbox" at bounding box center [1104, 211] width 12 height 12
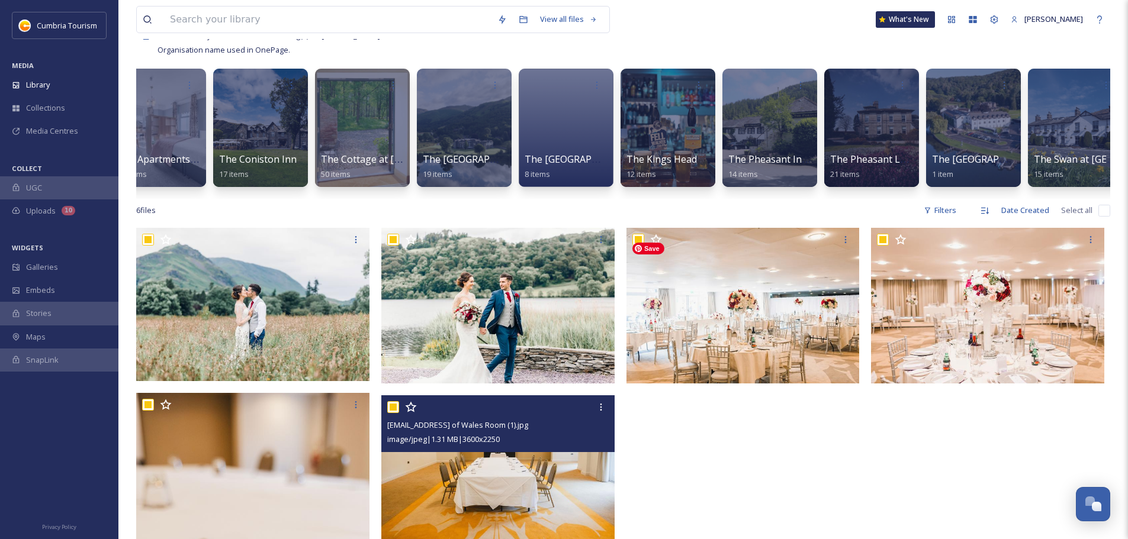
checkbox input "true"
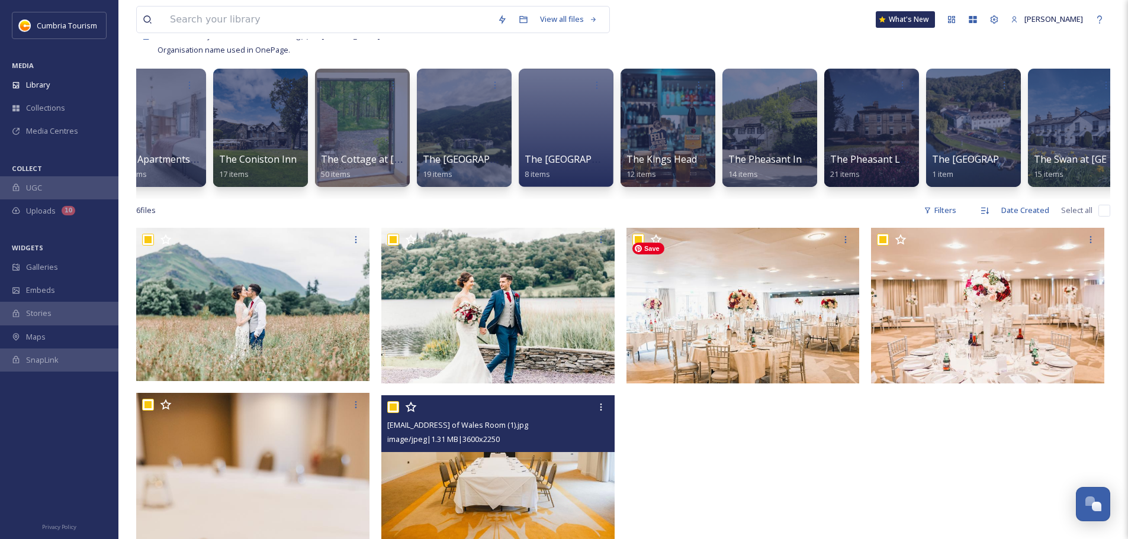
checkbox input "true"
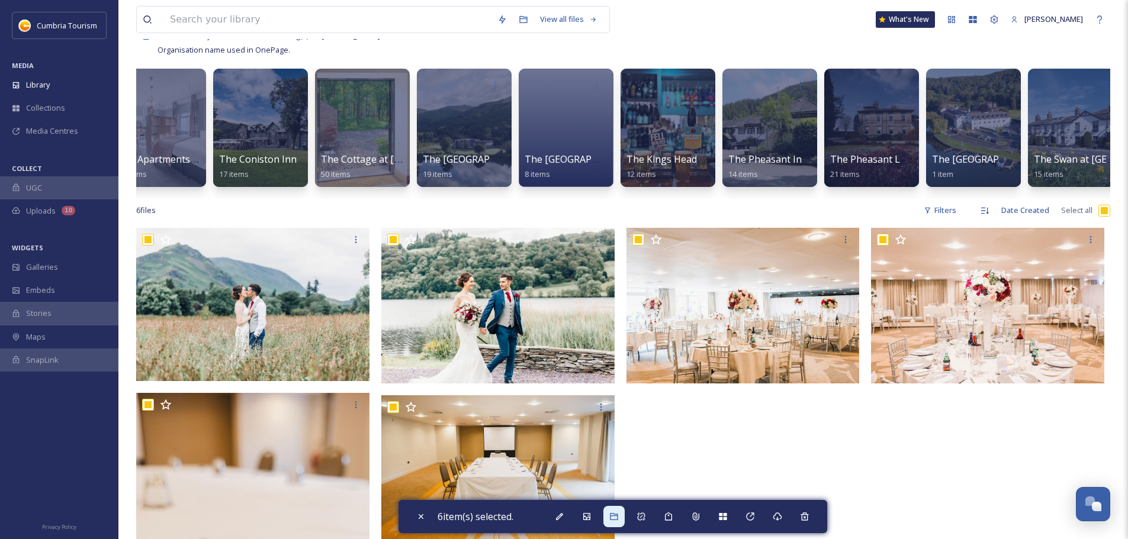
click at [613, 515] on div at bounding box center [613, 516] width 21 height 21
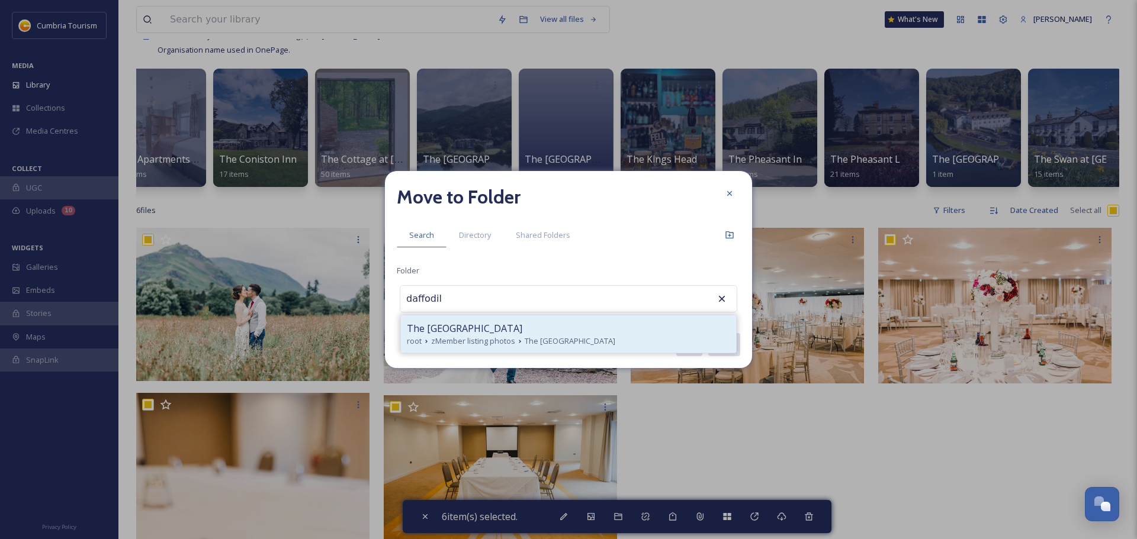
click at [612, 338] on div "root zMember listing photos The [GEOGRAPHIC_DATA]" at bounding box center [568, 341] width 323 height 11
type input "The [GEOGRAPHIC_DATA]"
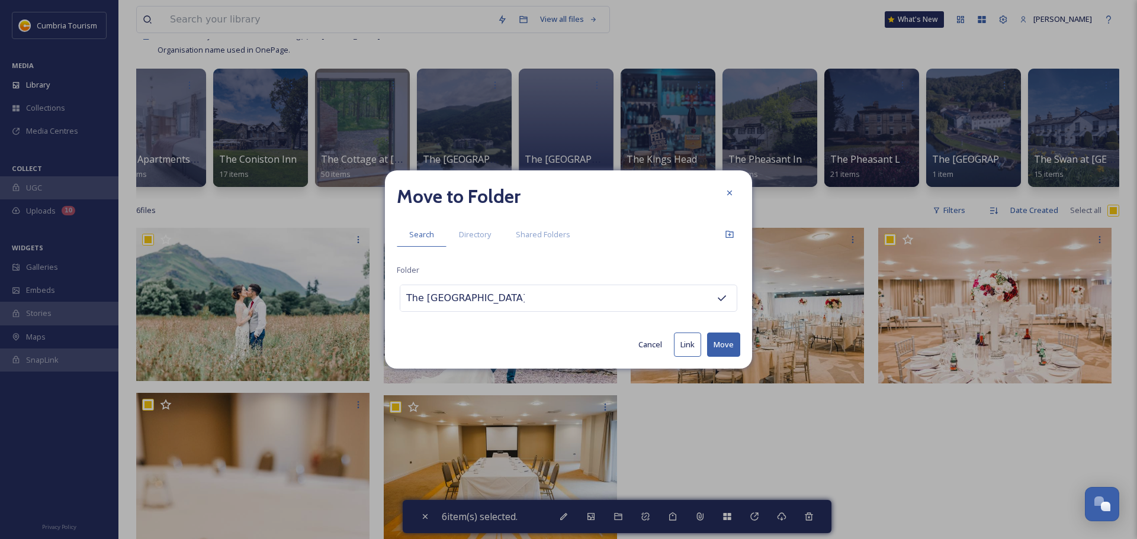
click at [728, 345] on button "Move" at bounding box center [723, 345] width 33 height 24
checkbox input "false"
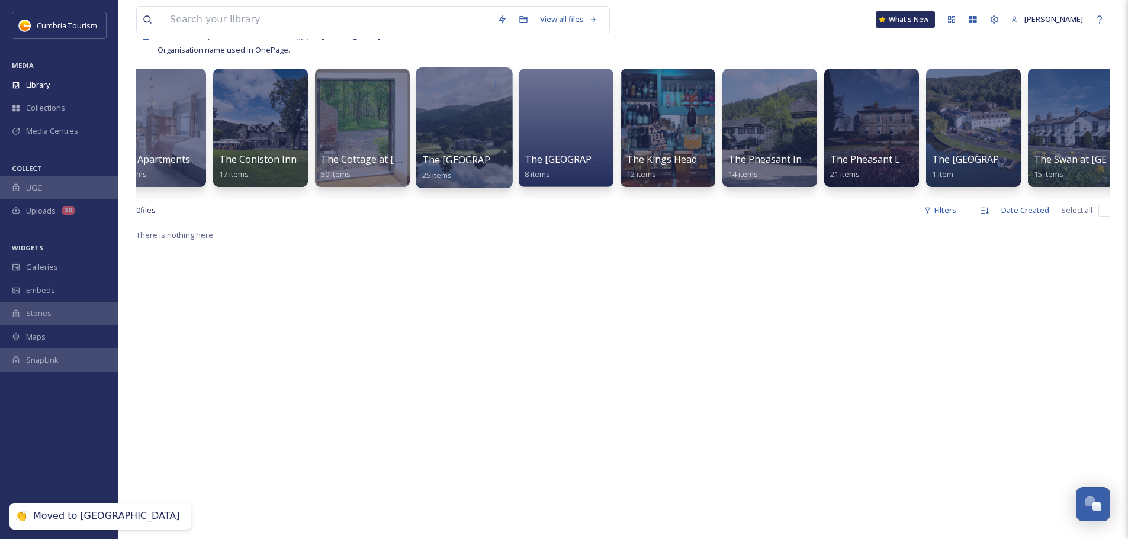
click at [438, 92] on div at bounding box center [464, 84] width 85 height 22
click at [428, 131] on div at bounding box center [464, 128] width 97 height 121
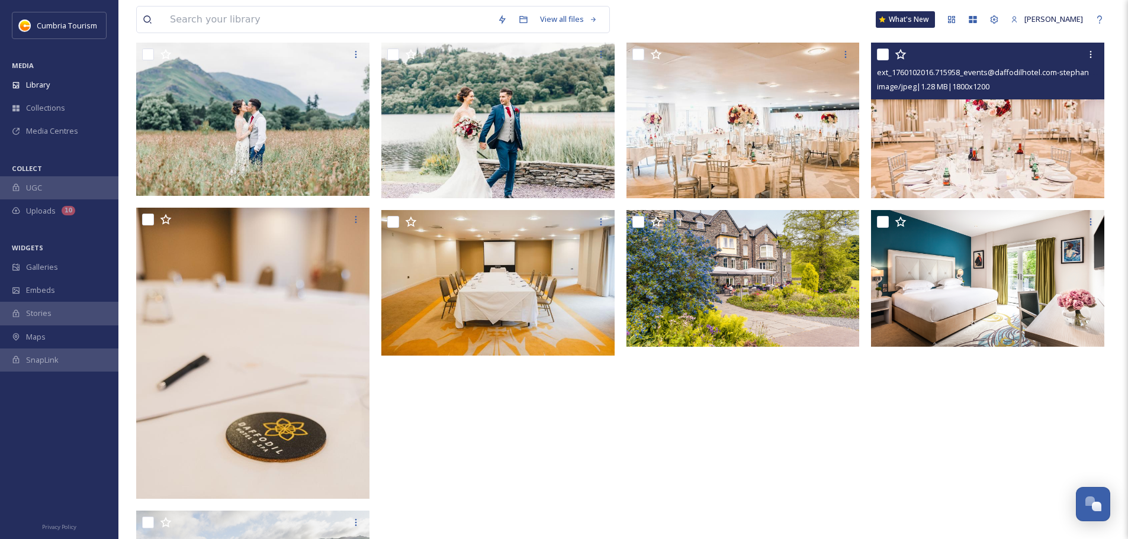
scroll to position [135, 0]
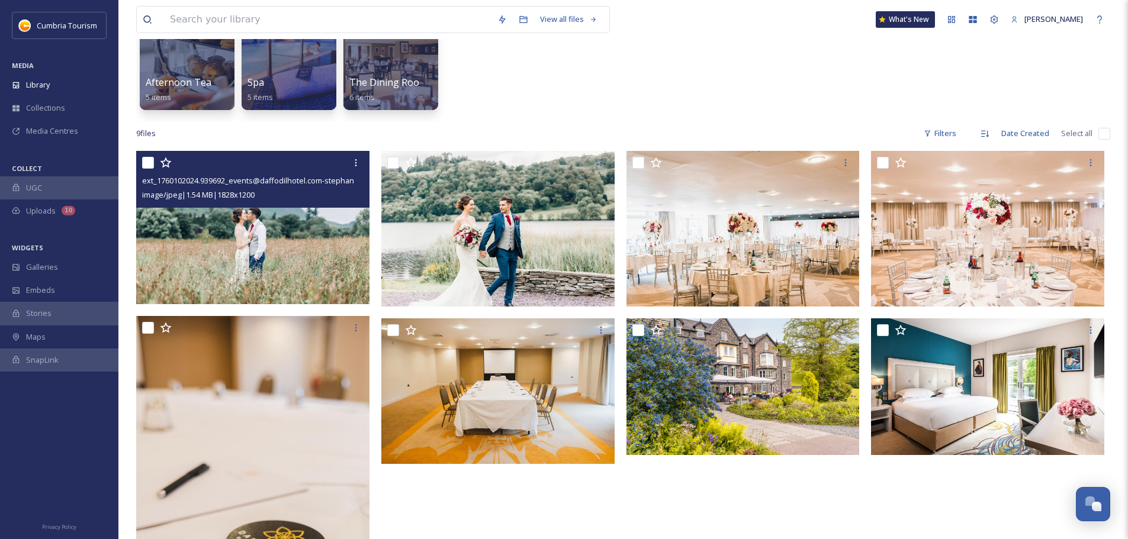
drag, startPoint x: 146, startPoint y: 163, endPoint x: 221, endPoint y: 175, distance: 76.6
click at [146, 163] on input "checkbox" at bounding box center [148, 163] width 12 height 12
checkbox input "true"
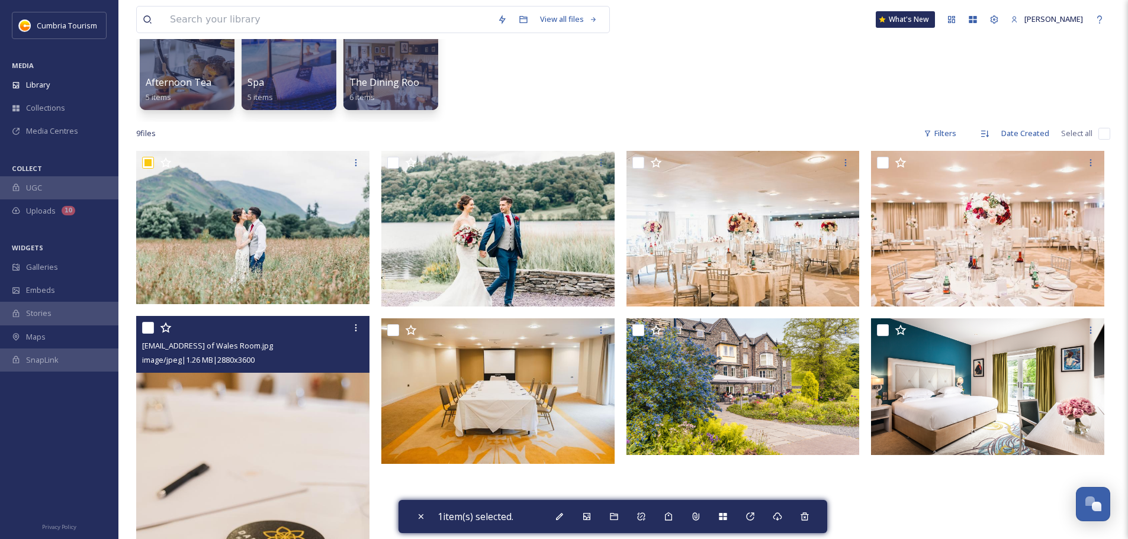
click at [149, 326] on input "checkbox" at bounding box center [148, 328] width 12 height 12
checkbox input "true"
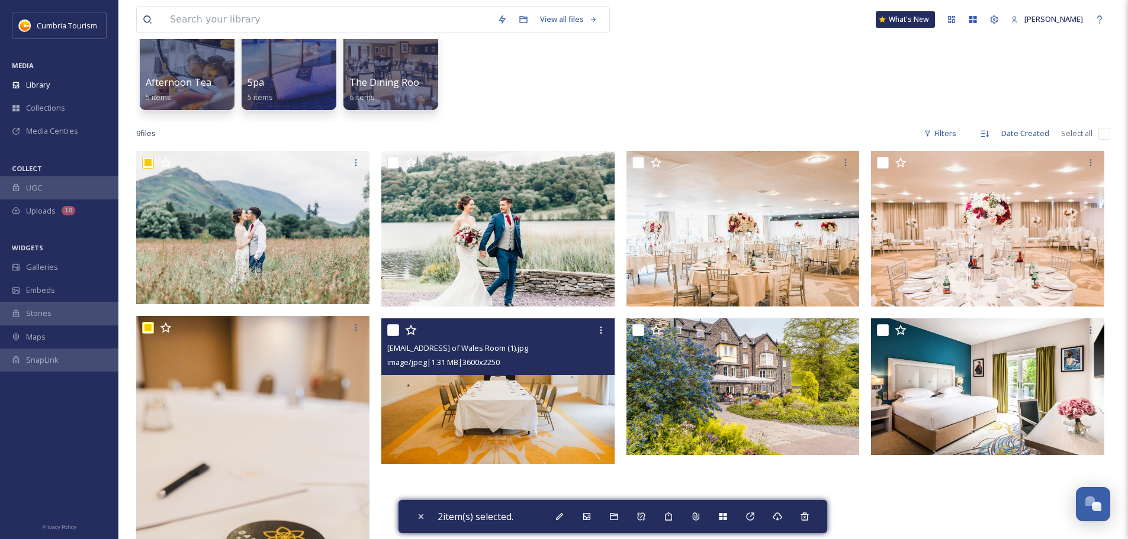
click at [398, 330] on input "checkbox" at bounding box center [393, 330] width 12 height 12
checkbox input "true"
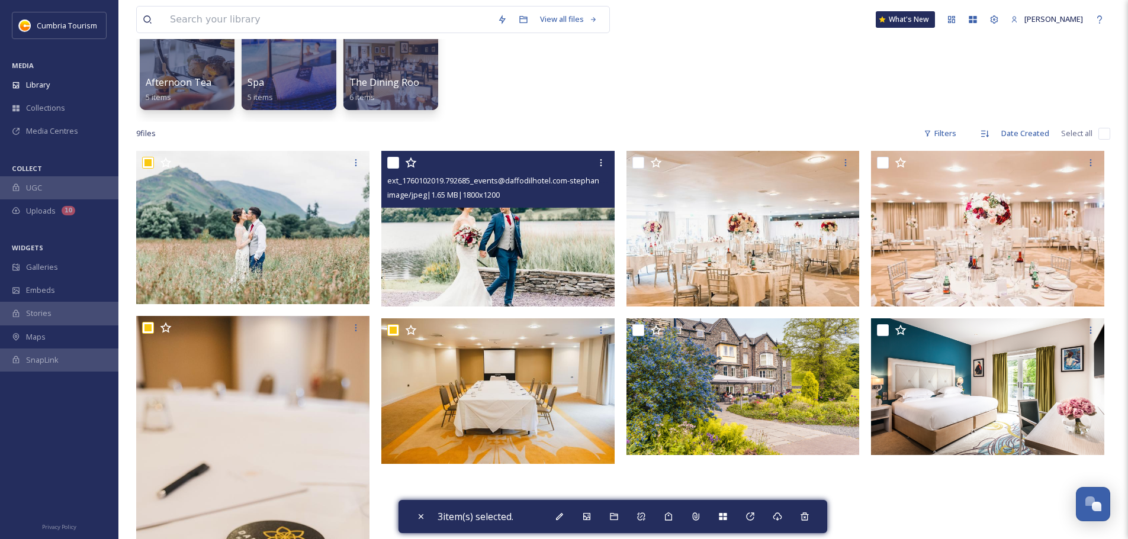
click at [394, 160] on input "checkbox" at bounding box center [393, 163] width 12 height 12
checkbox input "true"
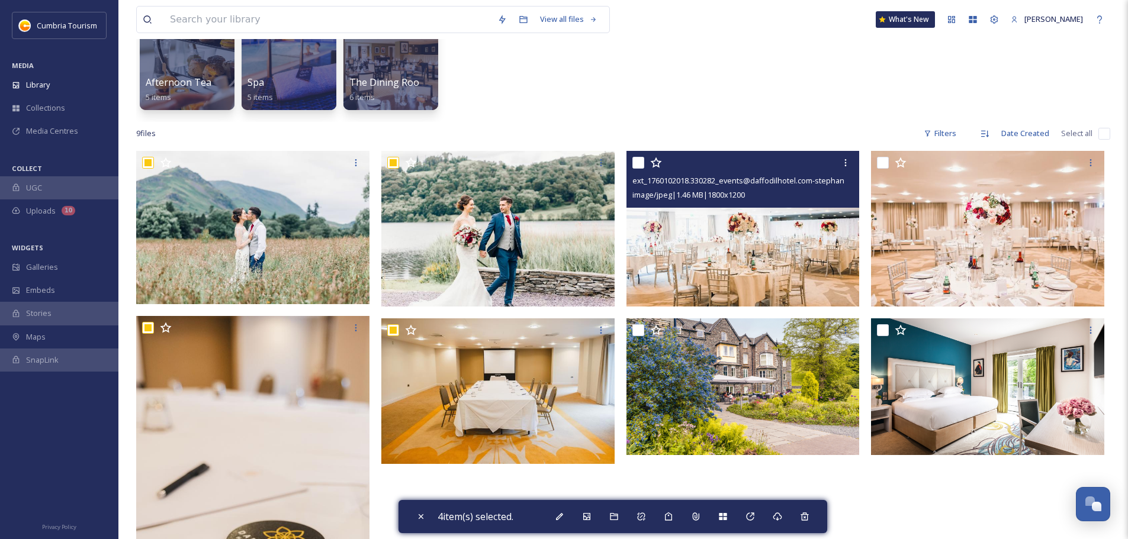
click at [638, 158] on input "checkbox" at bounding box center [638, 163] width 12 height 12
checkbox input "true"
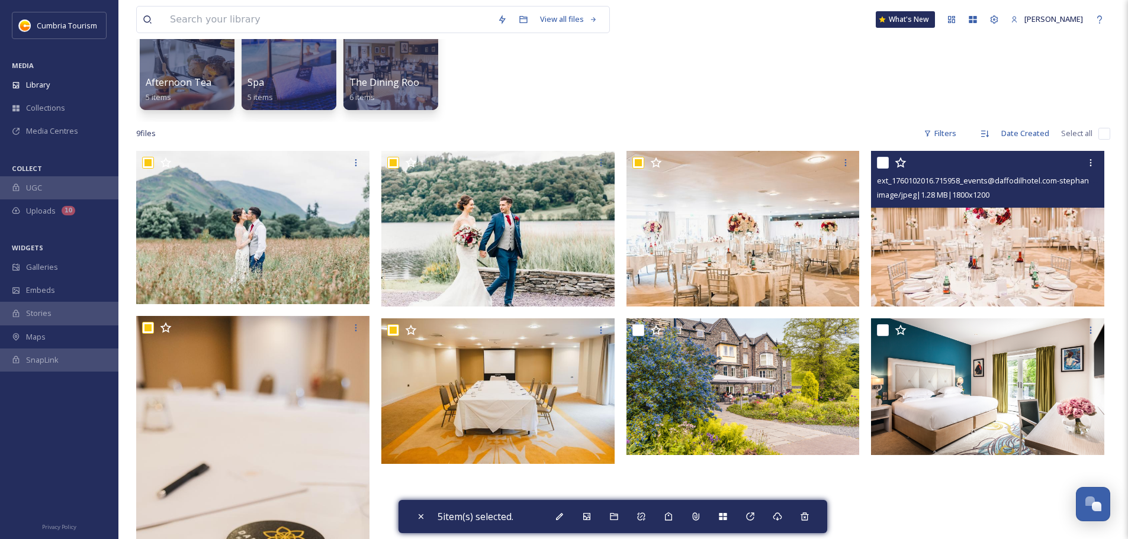
click at [881, 165] on input "checkbox" at bounding box center [883, 163] width 12 height 12
checkbox input "true"
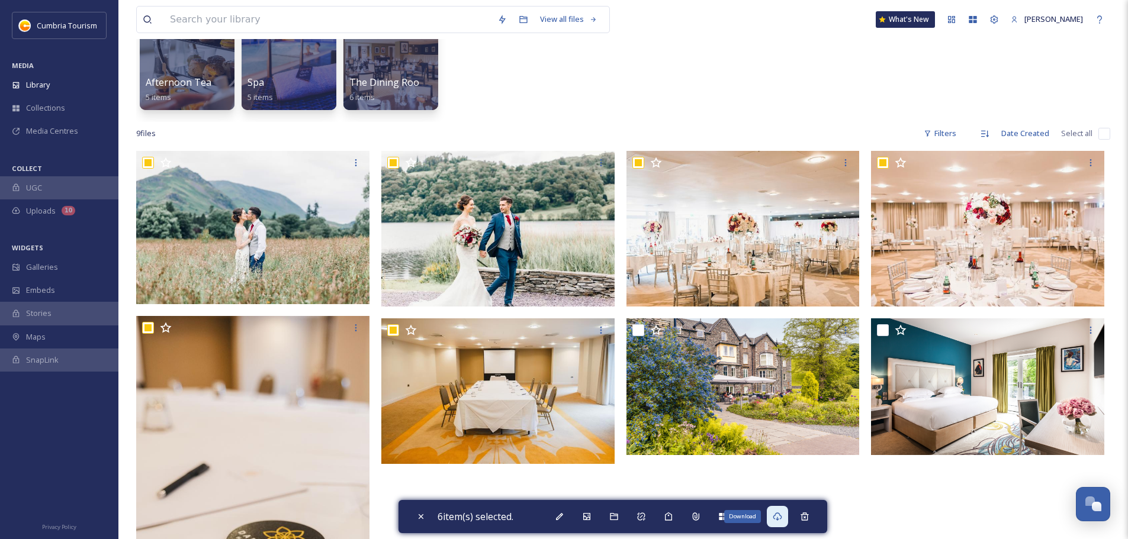
click at [782, 519] on icon at bounding box center [777, 517] width 9 height 8
click at [605, 66] on div "Afternoon Tea 5 items Spa 5 items The Dining Room Restaurant 6 items" at bounding box center [623, 54] width 974 height 136
